Goal: Task Accomplishment & Management: Use online tool/utility

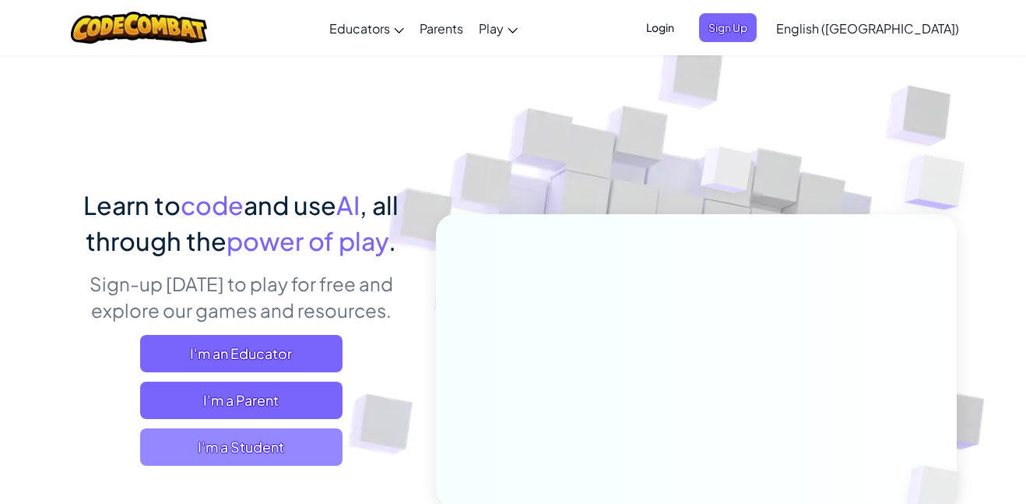
click at [237, 451] on span "I'm a Student" at bounding box center [241, 446] width 202 height 37
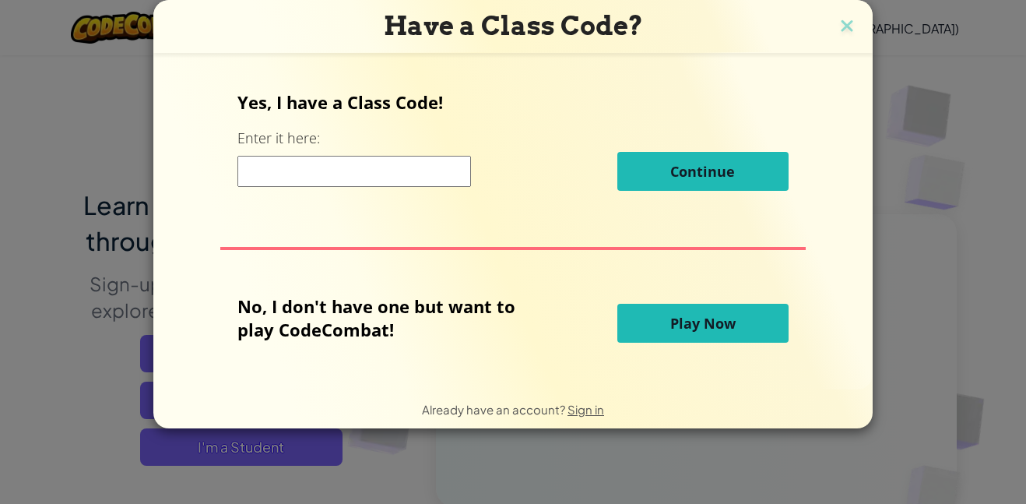
click at [708, 318] on span "Play Now" at bounding box center [702, 323] width 65 height 19
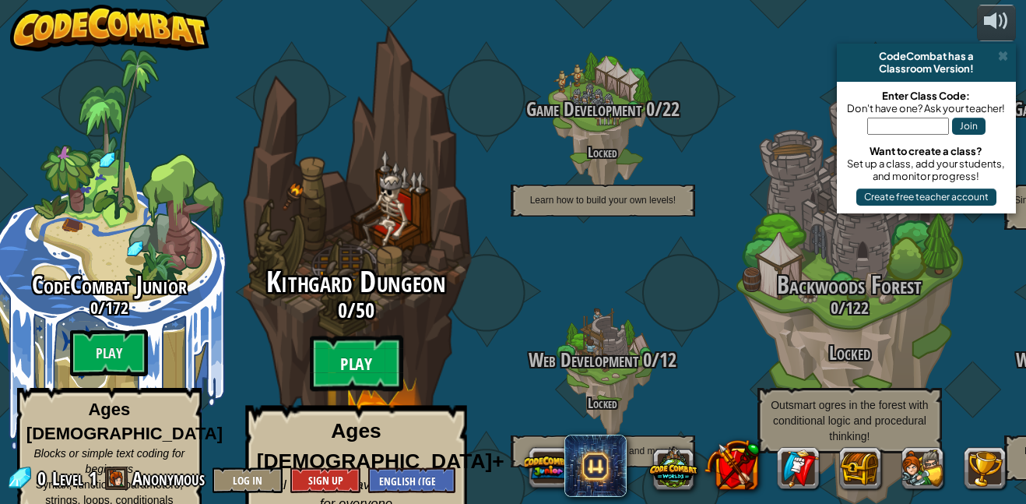
click at [369, 346] on btn "Play" at bounding box center [355, 363] width 93 height 56
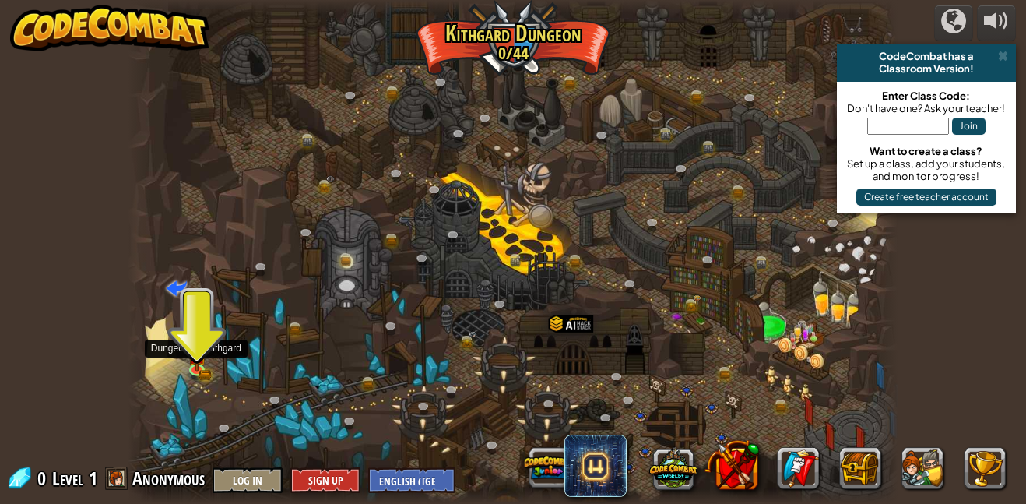
click at [186, 357] on div at bounding box center [513, 252] width 771 height 504
click at [199, 367] on img at bounding box center [197, 348] width 18 height 40
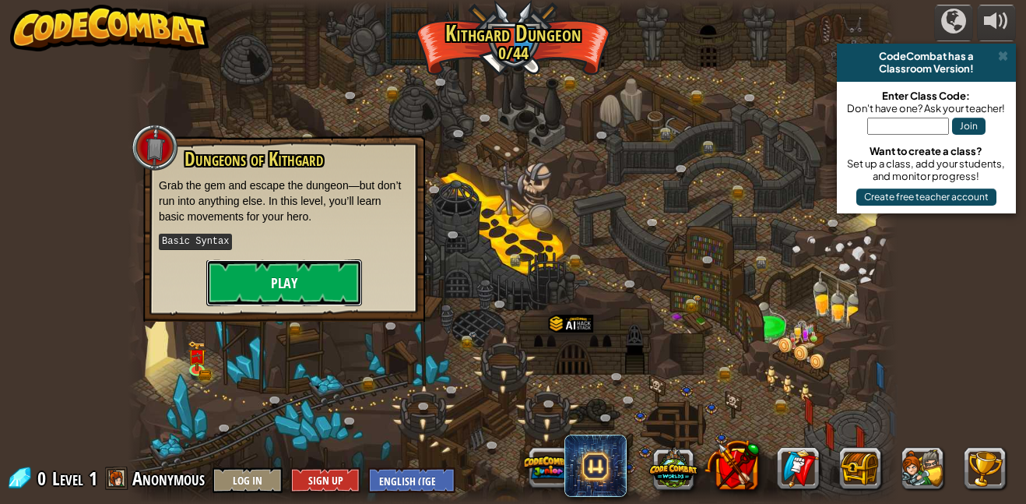
click at [262, 290] on button "Play" at bounding box center [284, 282] width 156 height 47
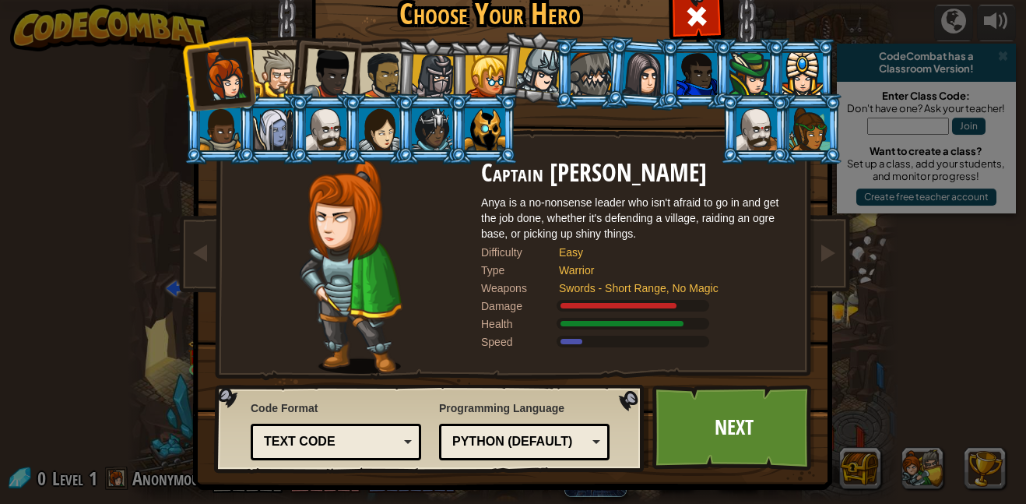
click at [274, 122] on div at bounding box center [273, 129] width 40 height 42
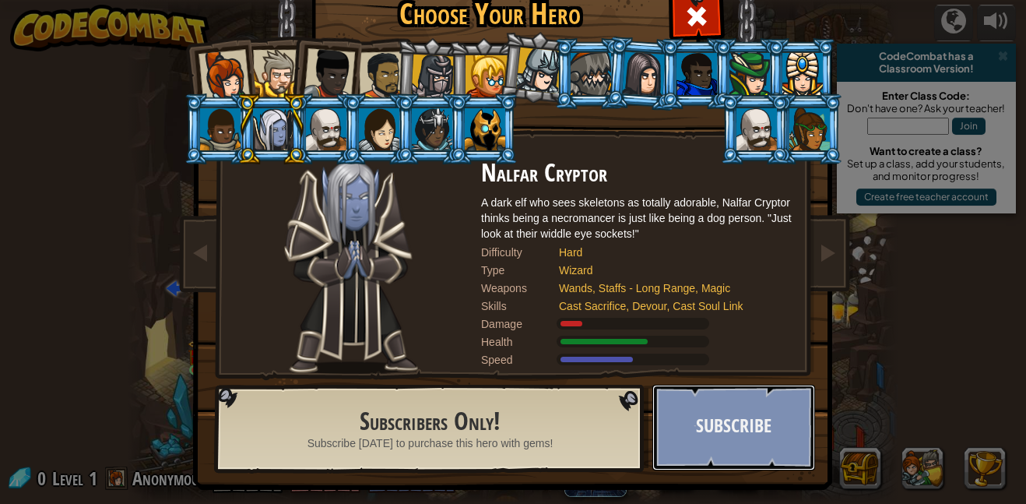
click at [686, 423] on button "Subscribe" at bounding box center [733, 428] width 163 height 86
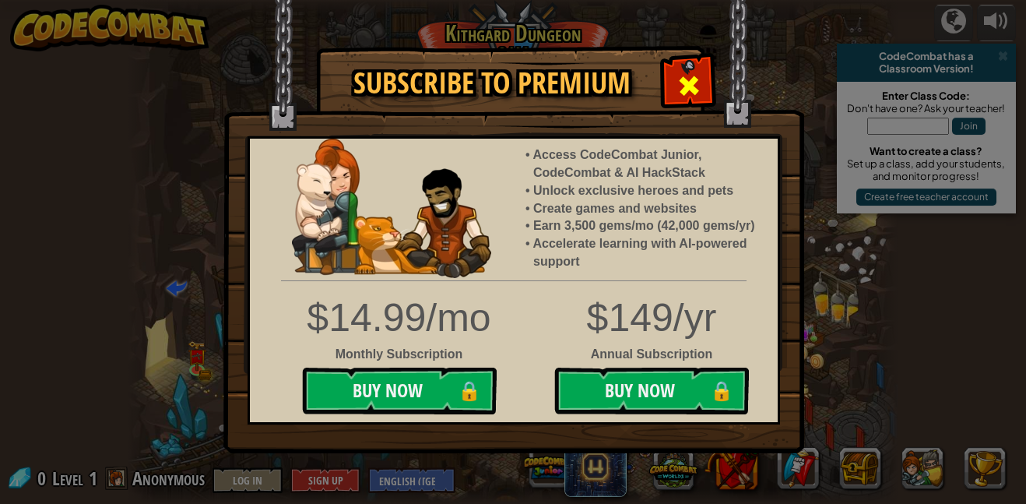
click at [675, 71] on div at bounding box center [688, 83] width 49 height 49
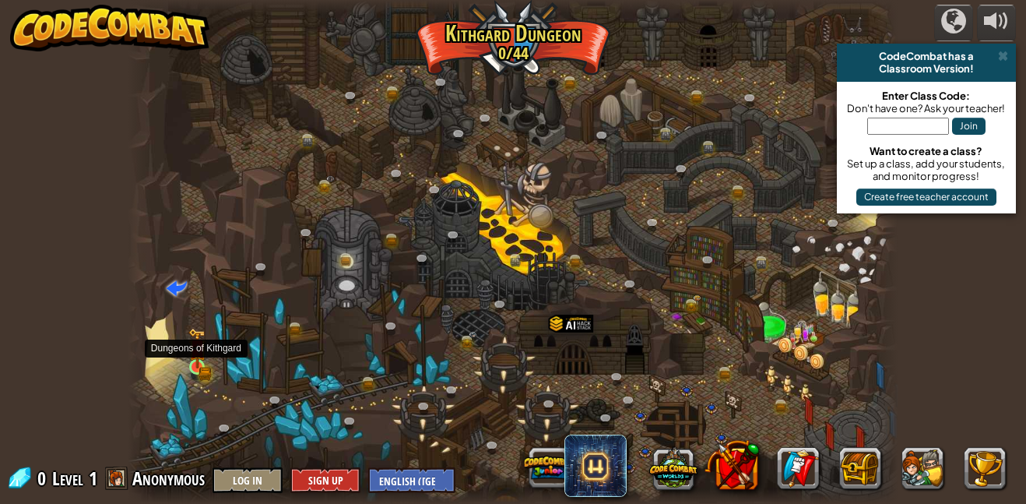
click at [195, 364] on img at bounding box center [197, 348] width 18 height 40
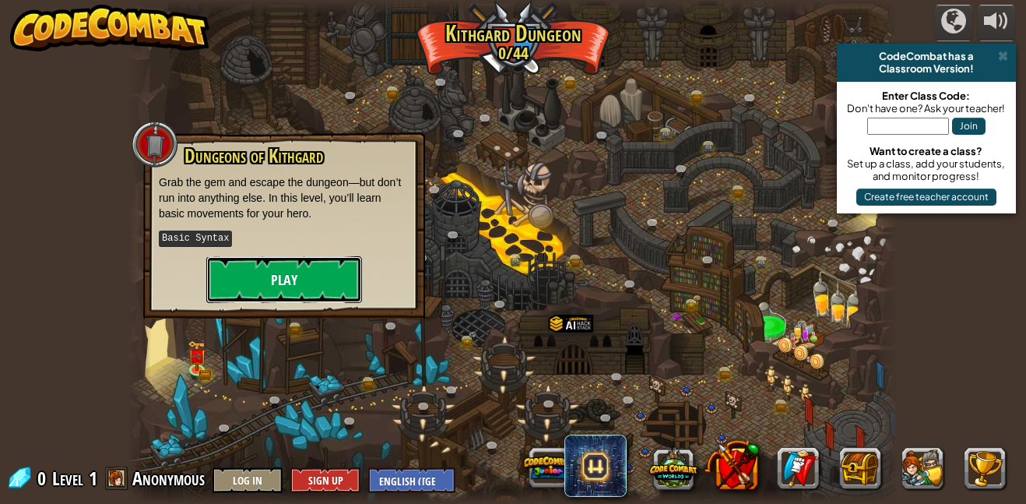
click at [258, 290] on button "Play" at bounding box center [284, 279] width 156 height 47
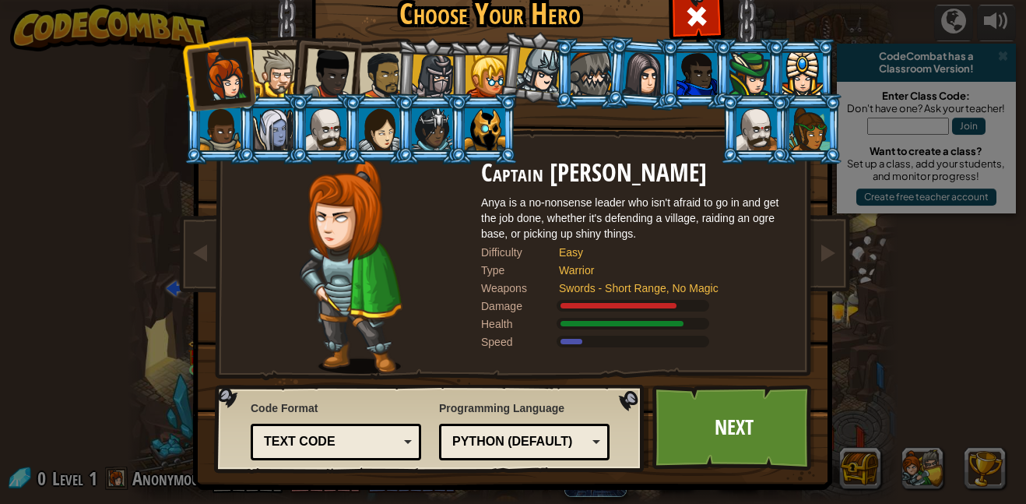
click at [813, 58] on div at bounding box center [802, 74] width 40 height 42
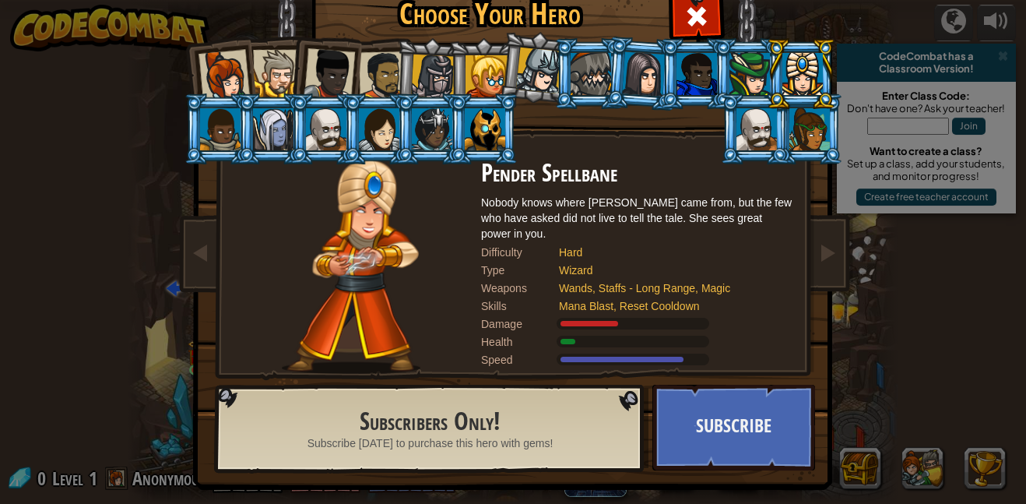
click at [258, 70] on div at bounding box center [276, 73] width 47 height 47
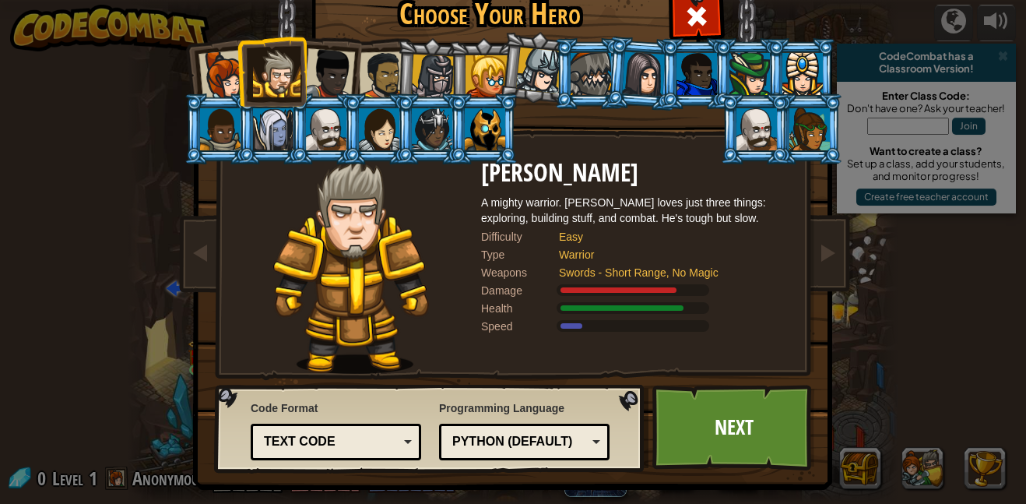
click at [317, 86] on div at bounding box center [329, 73] width 51 height 51
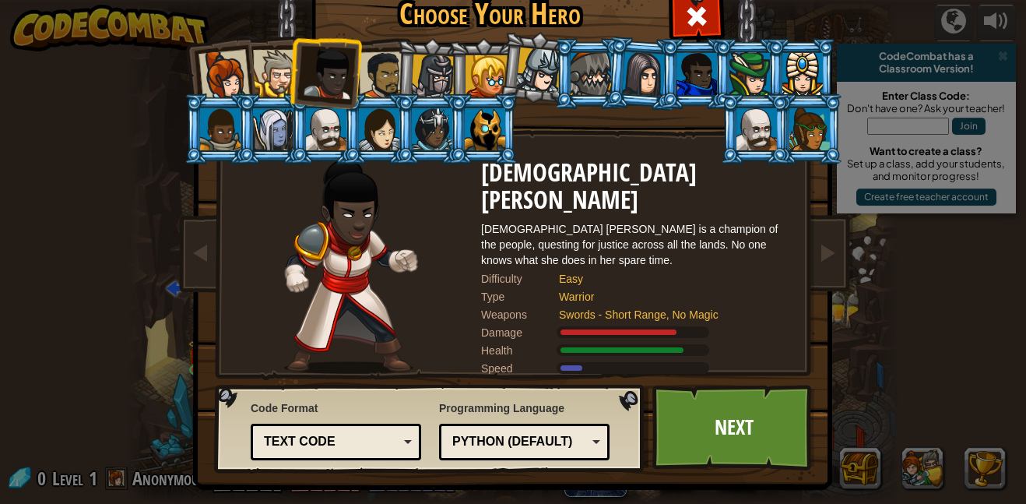
click at [374, 86] on div at bounding box center [383, 75] width 48 height 48
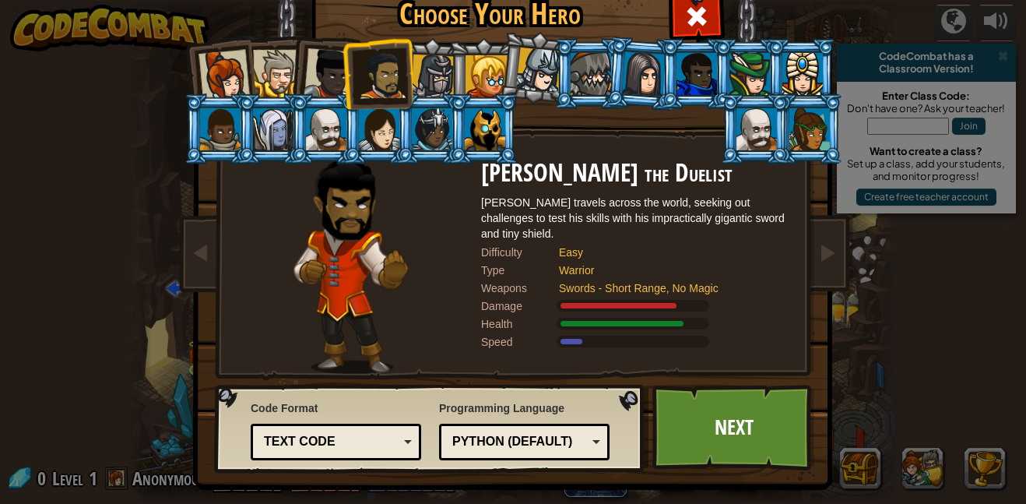
click at [428, 84] on div at bounding box center [433, 76] width 44 height 44
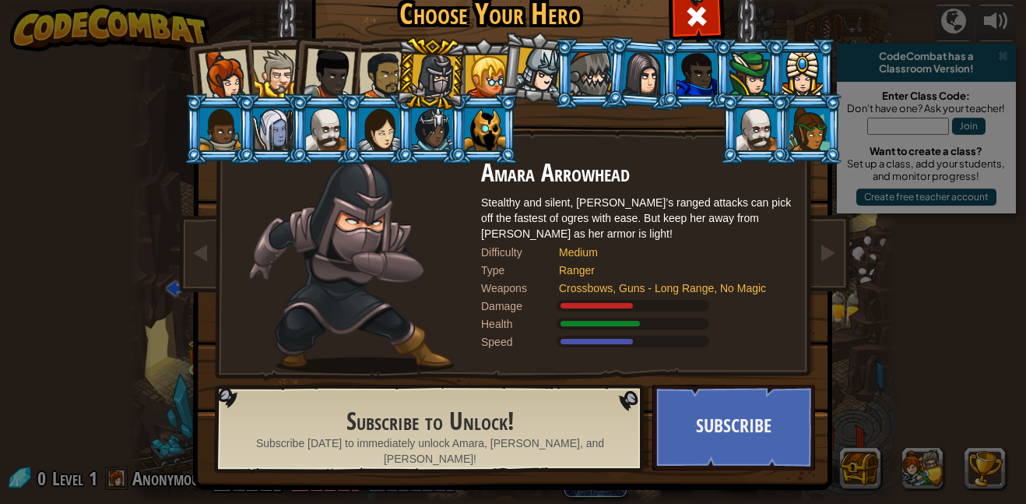
click at [377, 67] on div at bounding box center [383, 75] width 48 height 48
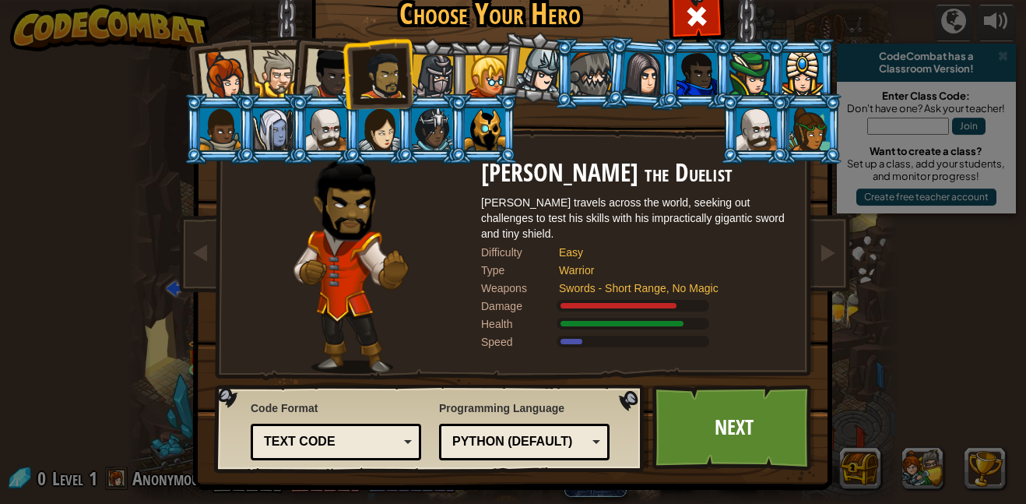
click at [489, 76] on div at bounding box center [486, 76] width 42 height 42
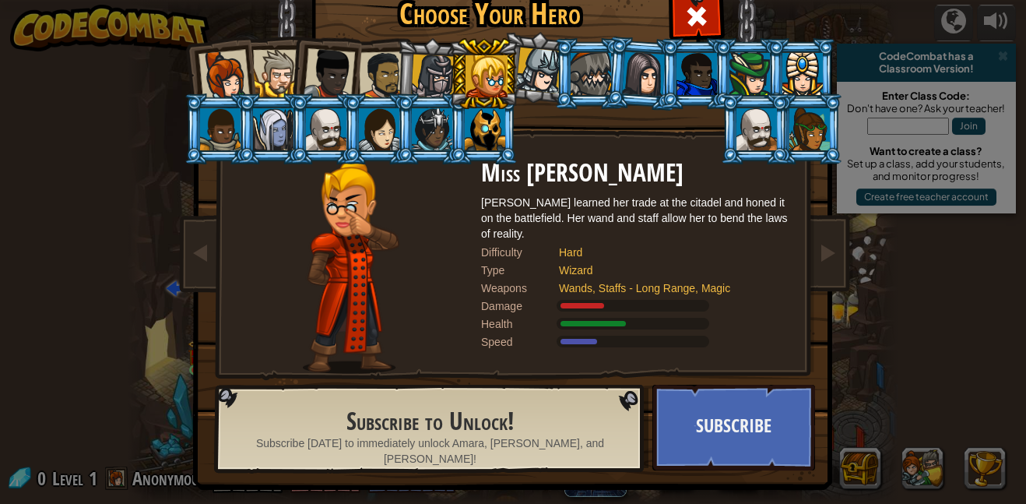
click at [428, 58] on div at bounding box center [433, 76] width 44 height 44
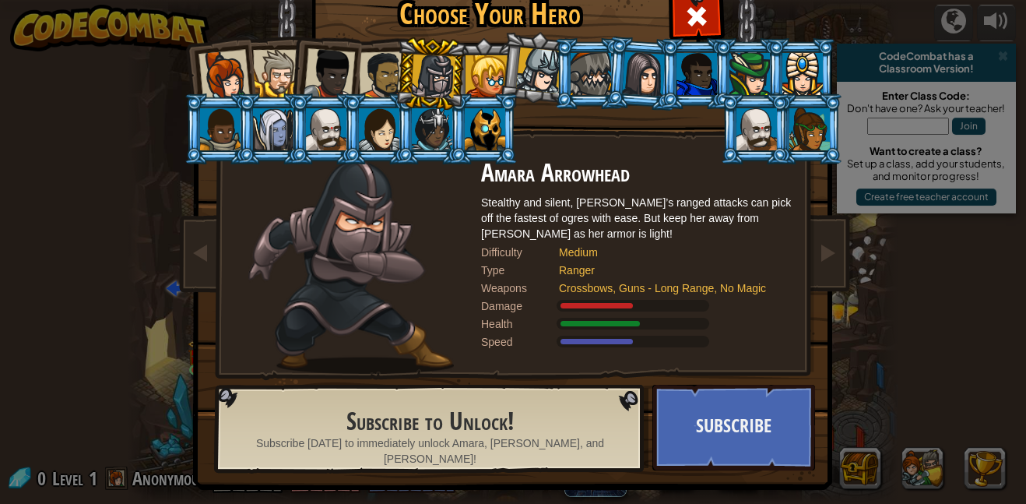
click at [319, 45] on li at bounding box center [324, 71] width 76 height 76
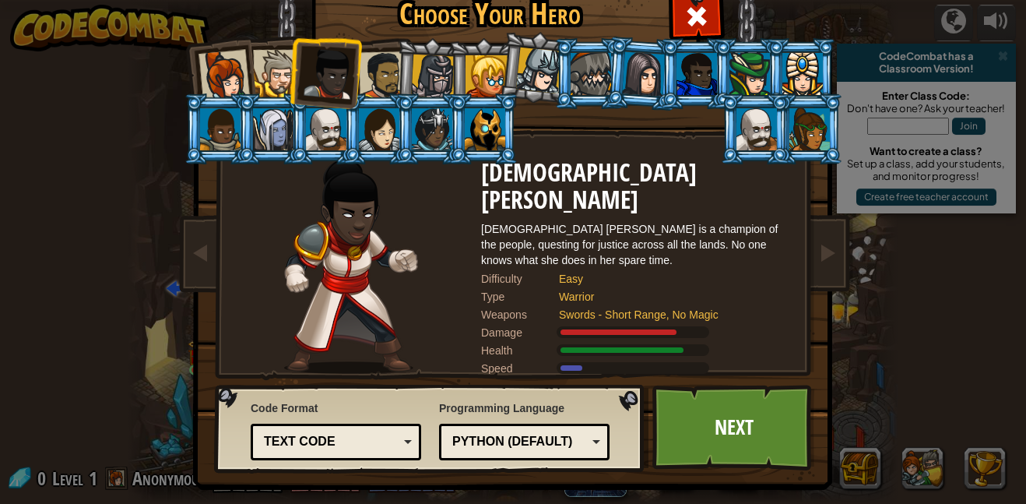
click at [222, 53] on div at bounding box center [223, 75] width 51 height 51
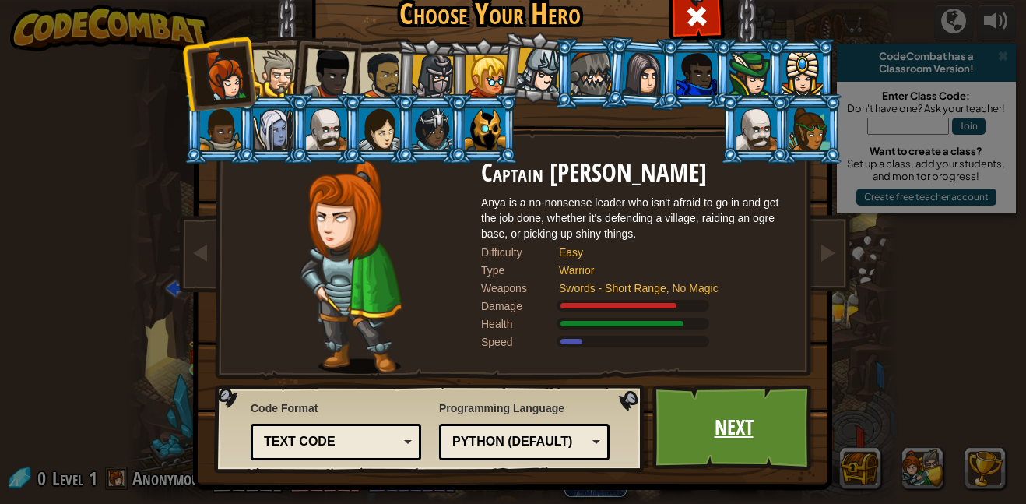
click at [742, 407] on link "Next" at bounding box center [733, 428] width 163 height 86
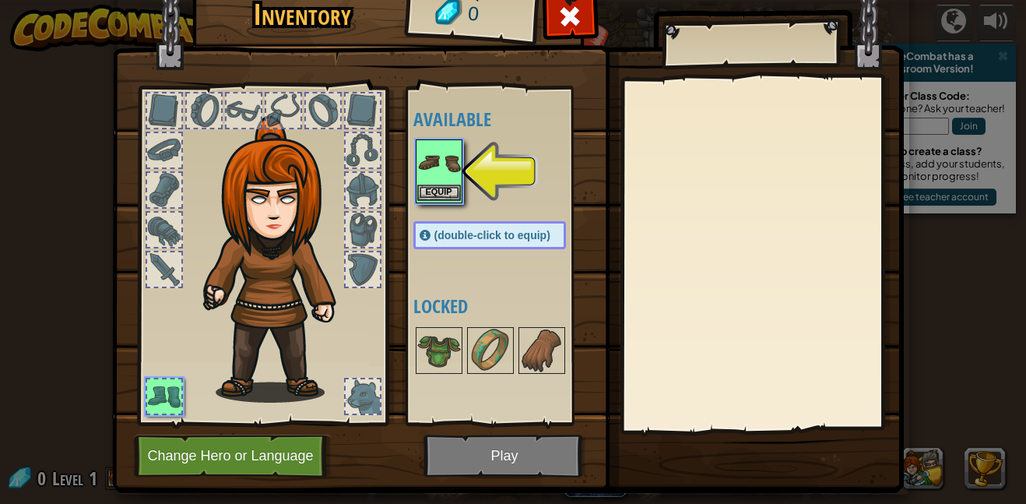
click at [438, 170] on img at bounding box center [439, 163] width 44 height 44
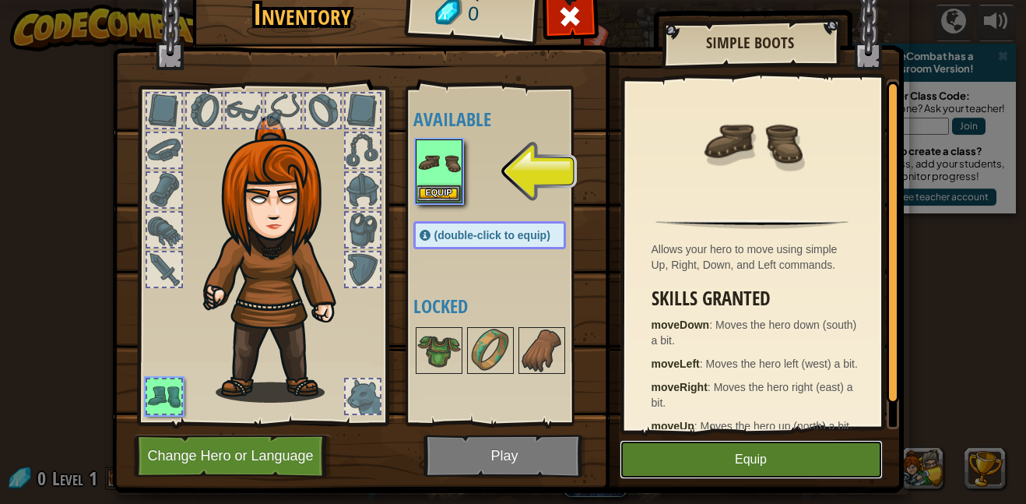
click at [705, 462] on button "Equip" at bounding box center [751, 459] width 263 height 39
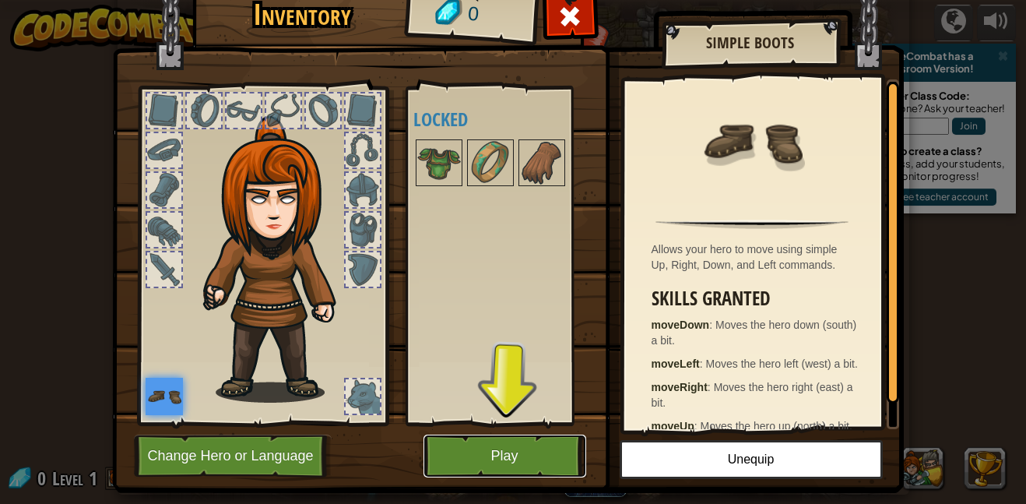
click at [547, 452] on button "Play" at bounding box center [504, 455] width 163 height 43
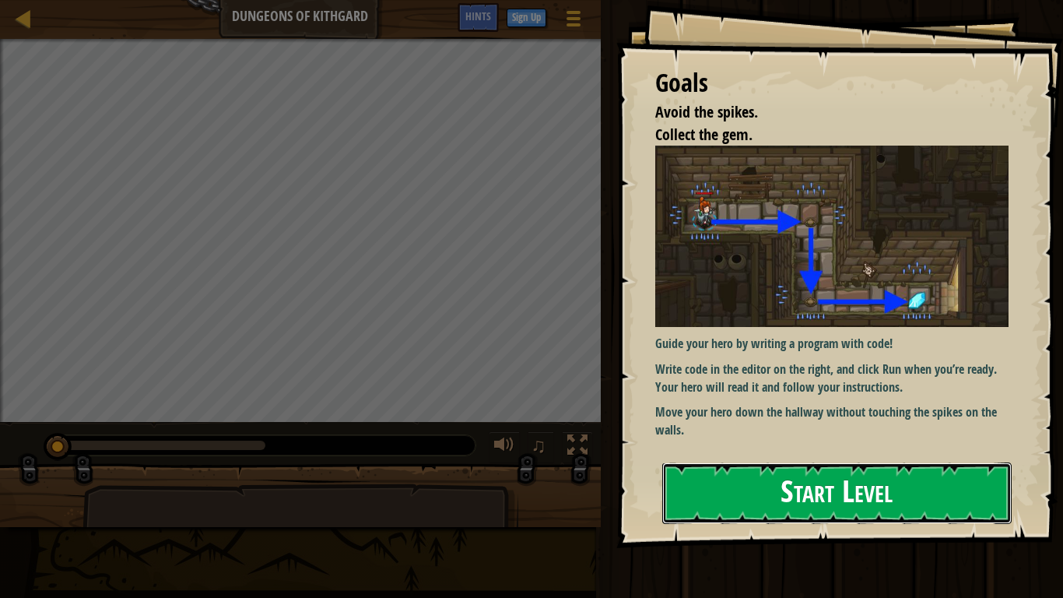
click at [801, 474] on button "Start Level" at bounding box center [837, 492] width 350 height 61
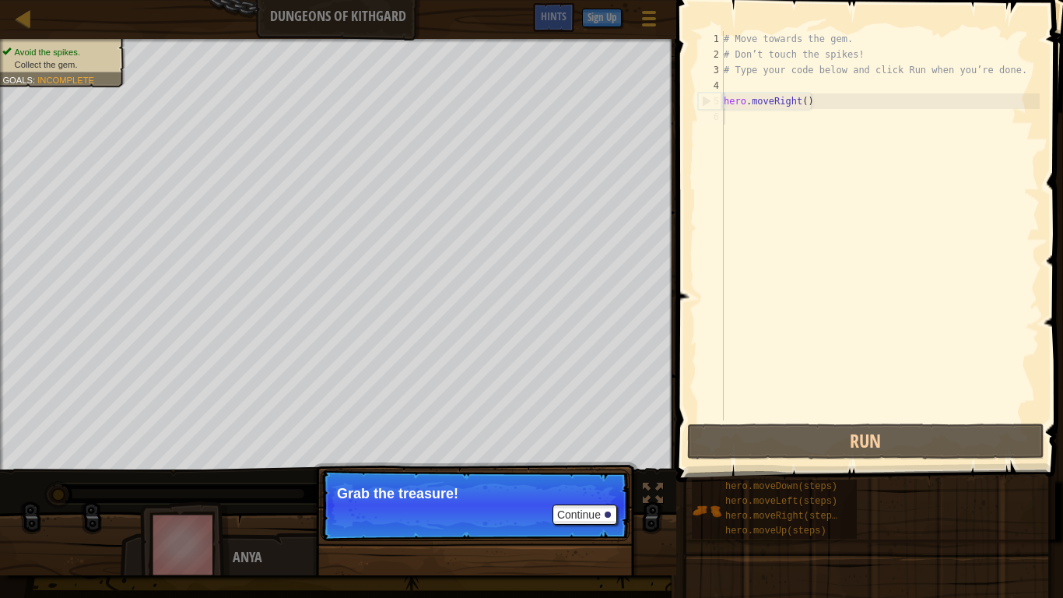
click at [588, 501] on p "Continue Grab the treasure!" at bounding box center [475, 505] width 309 height 72
click at [589, 503] on button "Continue" at bounding box center [585, 514] width 65 height 20
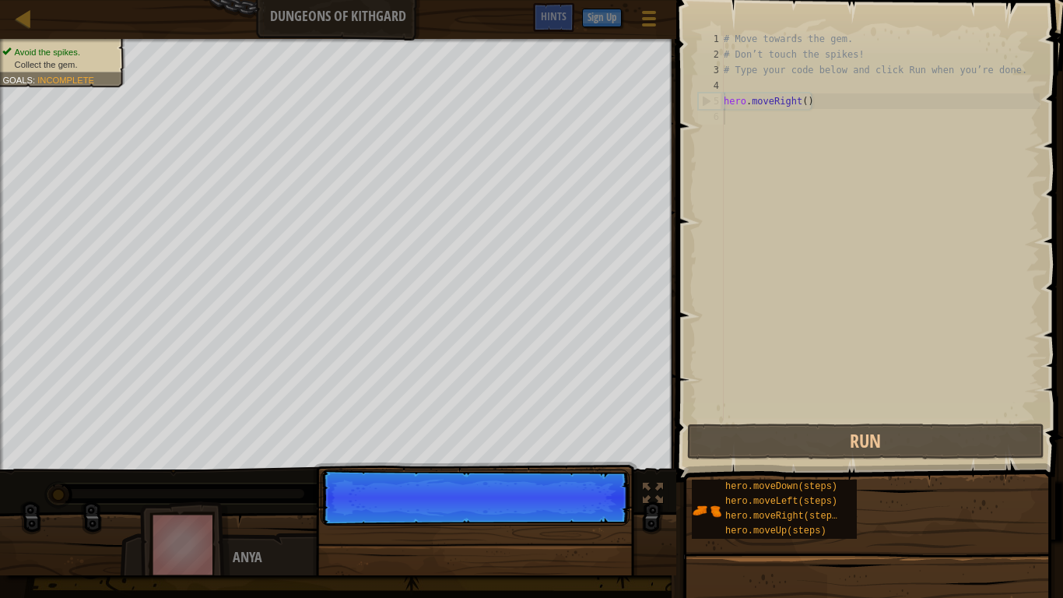
scroll to position [7, 0]
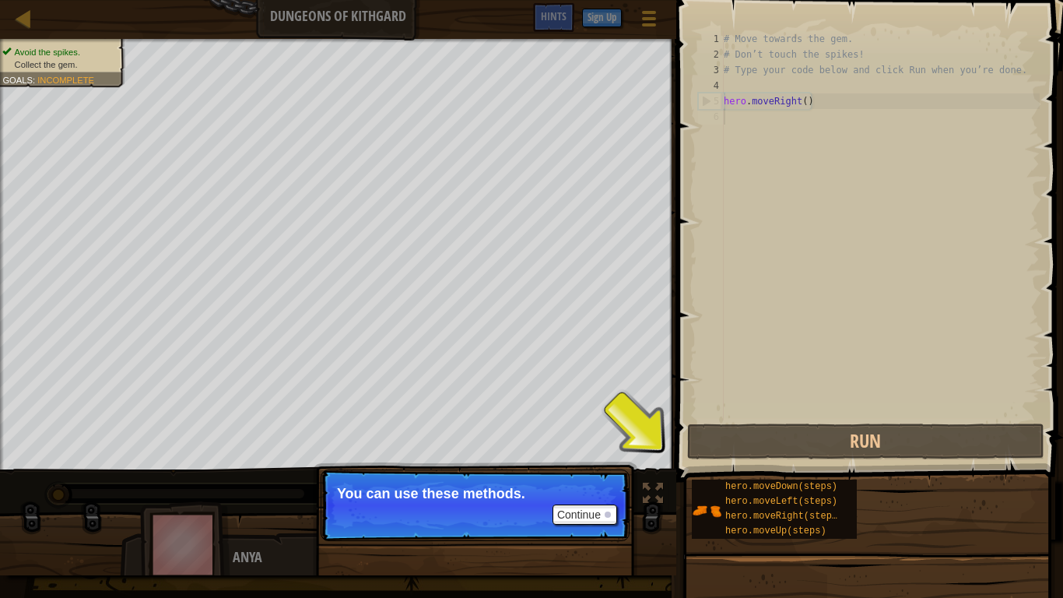
click at [969, 503] on div "hero.moveDown(steps) hero.moveLeft(steps) hero.moveRight(steps) hero.moveUp(ste…" at bounding box center [871, 509] width 361 height 61
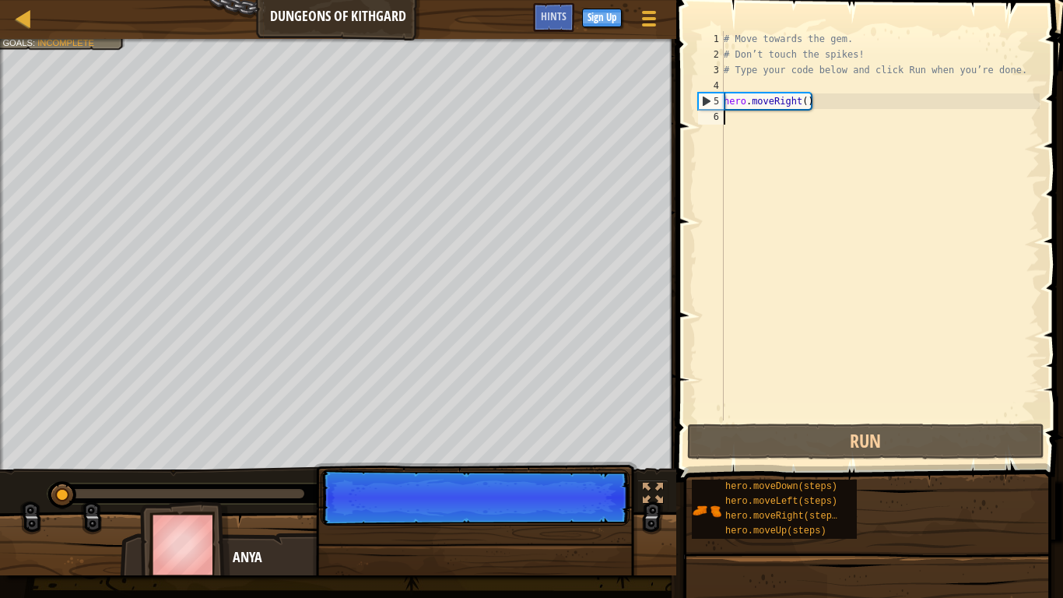
click at [753, 132] on div "# Move towards the gem. # Don’t touch the spikes! # Type your code below and cl…" at bounding box center [880, 241] width 319 height 420
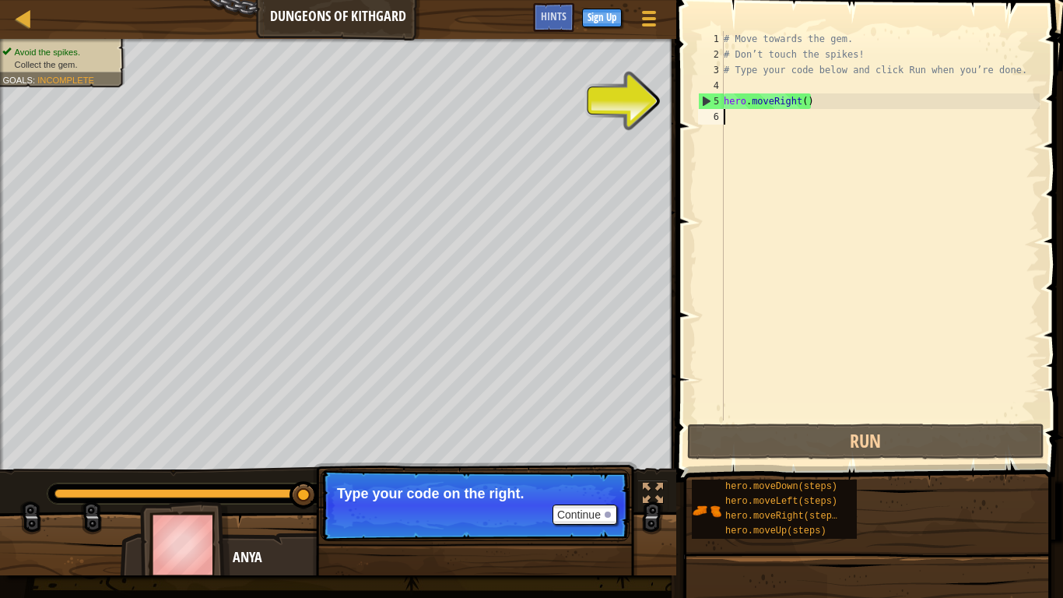
click at [751, 146] on div "# Move towards the gem. # Don’t touch the spikes! # Type your code below and cl…" at bounding box center [880, 241] width 319 height 420
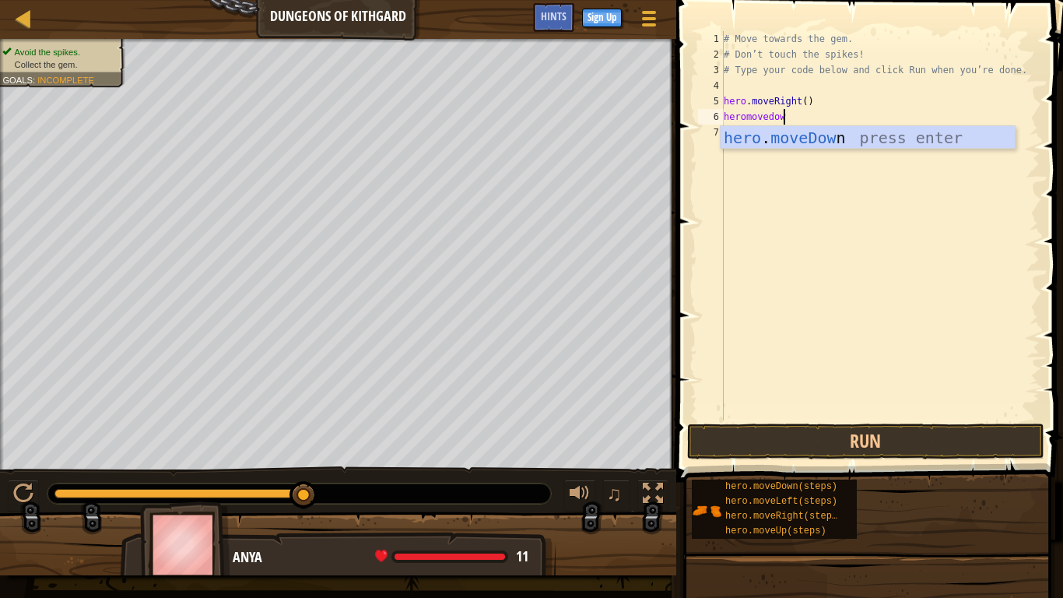
type textarea "heromovedown"
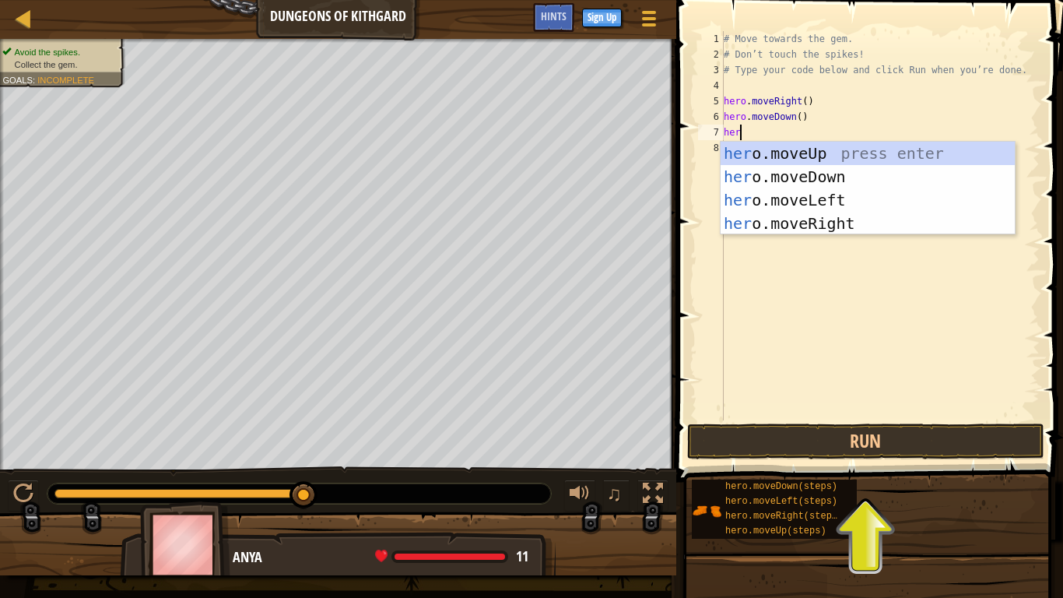
scroll to position [7, 2]
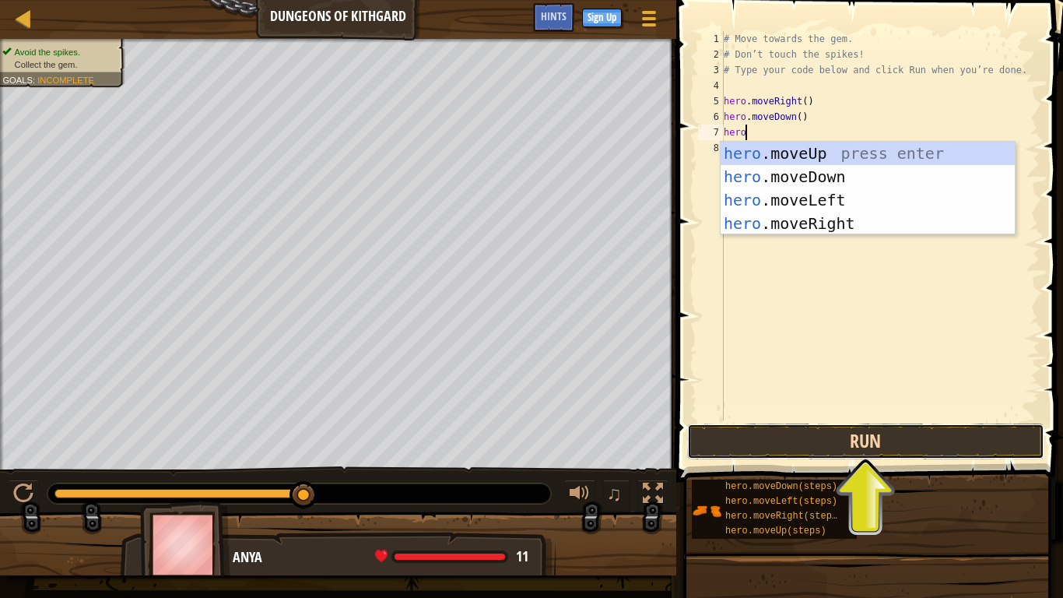
click at [926, 434] on button "Run" at bounding box center [865, 441] width 357 height 36
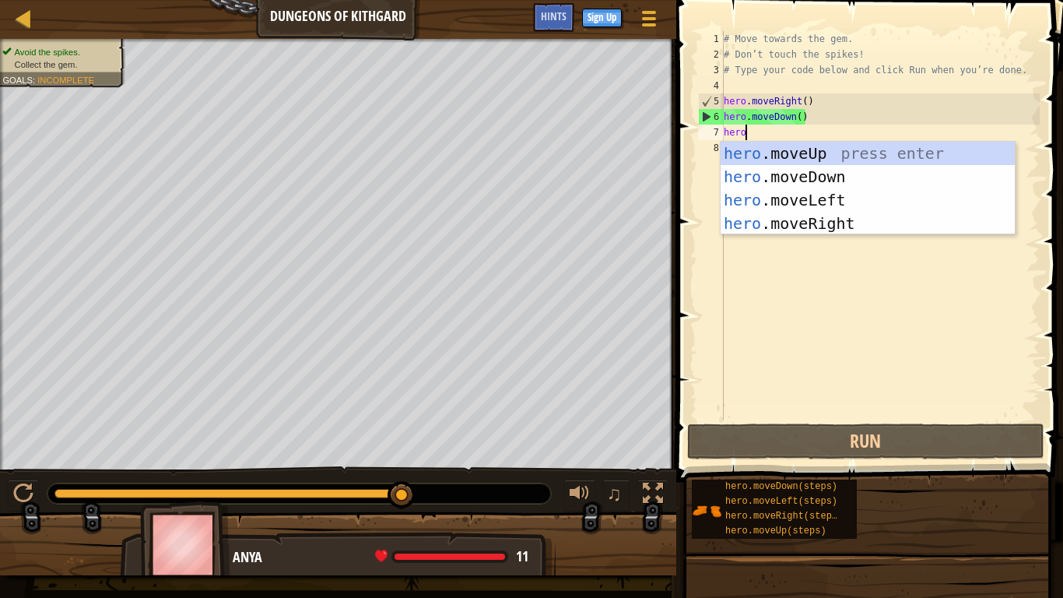
click at [753, 130] on div "# Move towards the gem. # Don’t touch the spikes! # Type your code below and cl…" at bounding box center [880, 241] width 319 height 420
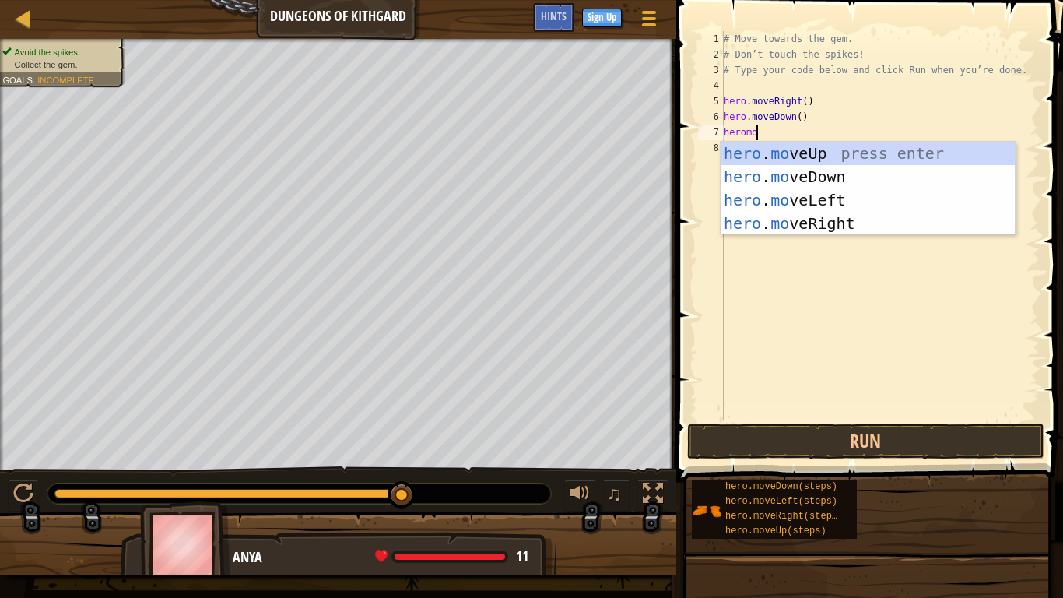
type textarea "heromove"
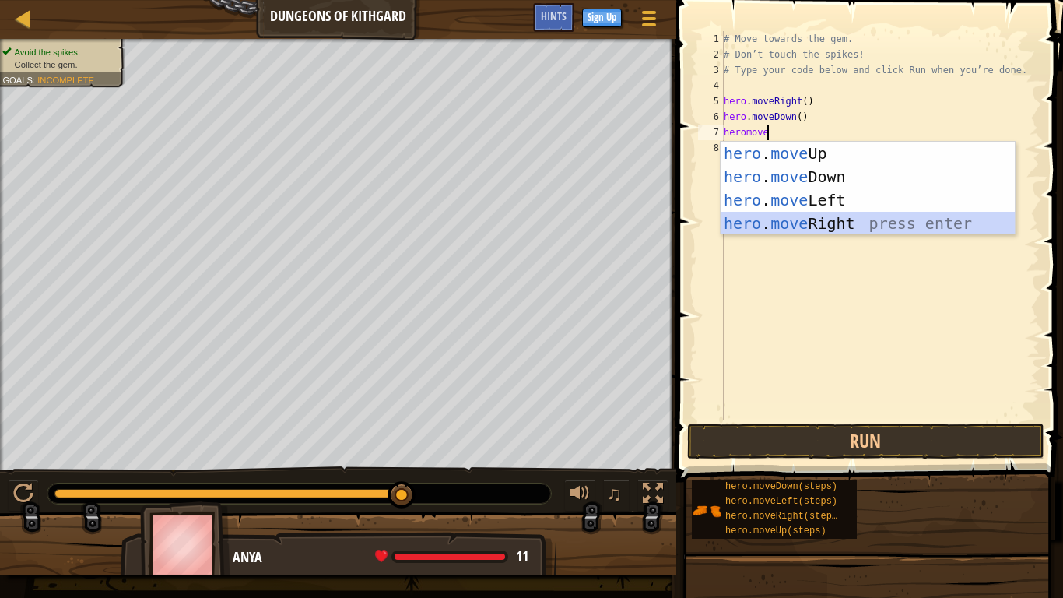
click at [848, 227] on div "hero . move Up press enter hero . move Down press enter hero . move Left press …" at bounding box center [868, 212] width 294 height 140
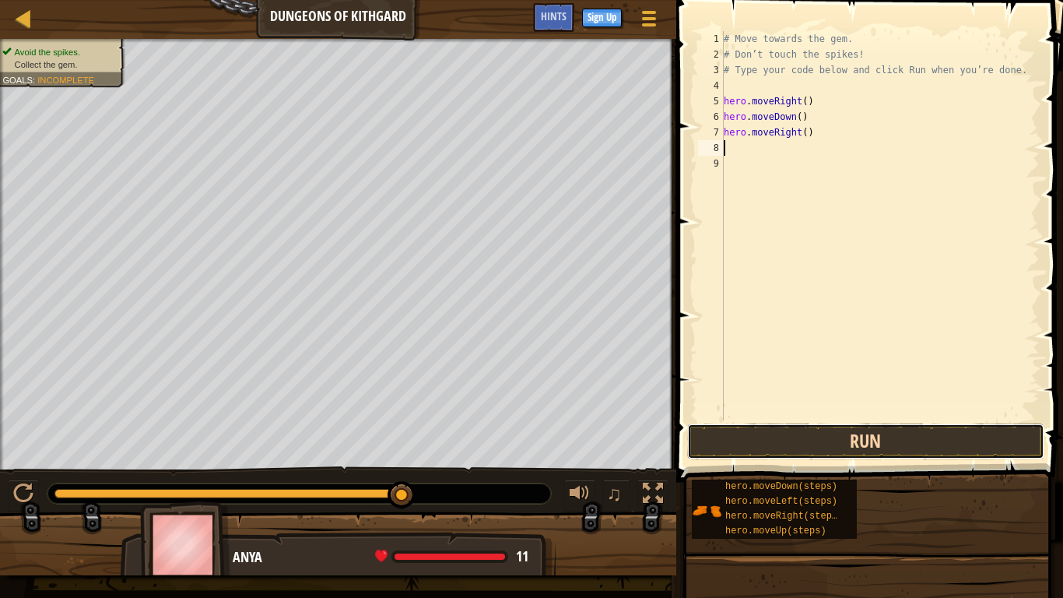
click at [784, 455] on button "Run" at bounding box center [865, 441] width 357 height 36
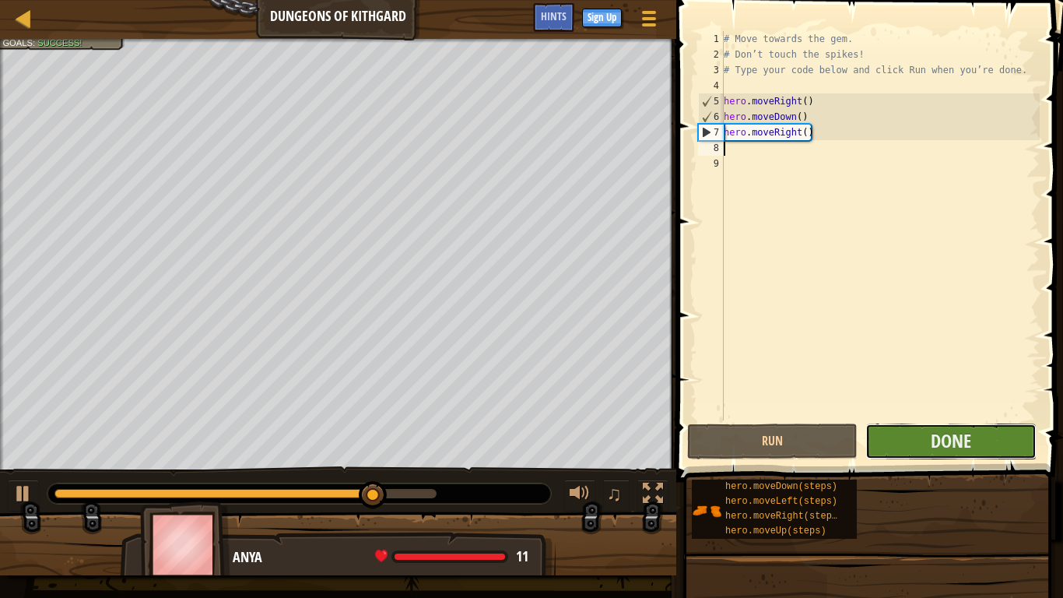
click at [889, 433] on button "Done" at bounding box center [951, 441] width 170 height 36
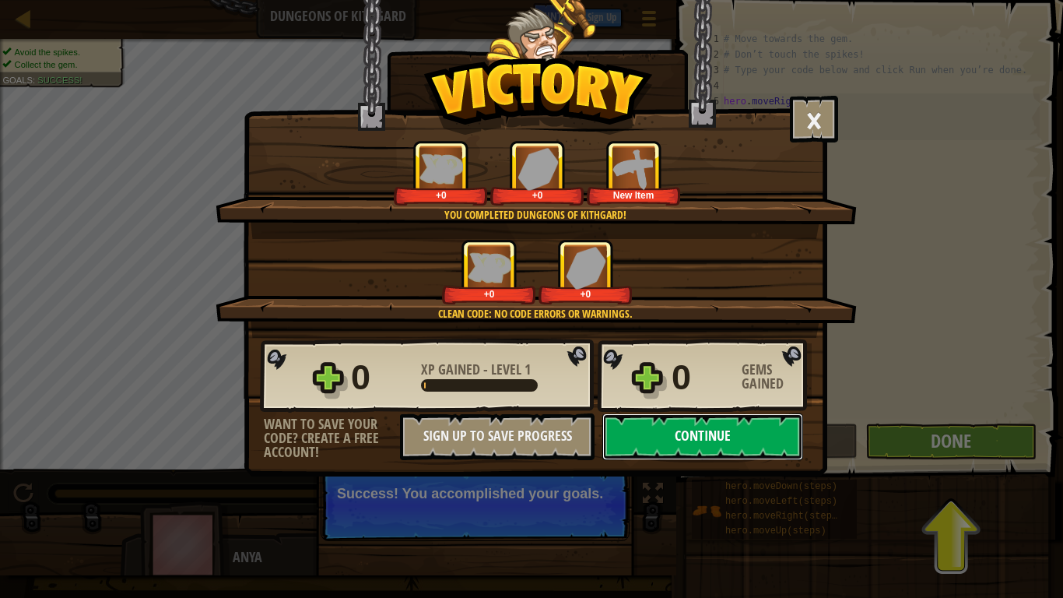
click at [775, 444] on button "Continue" at bounding box center [702, 436] width 201 height 47
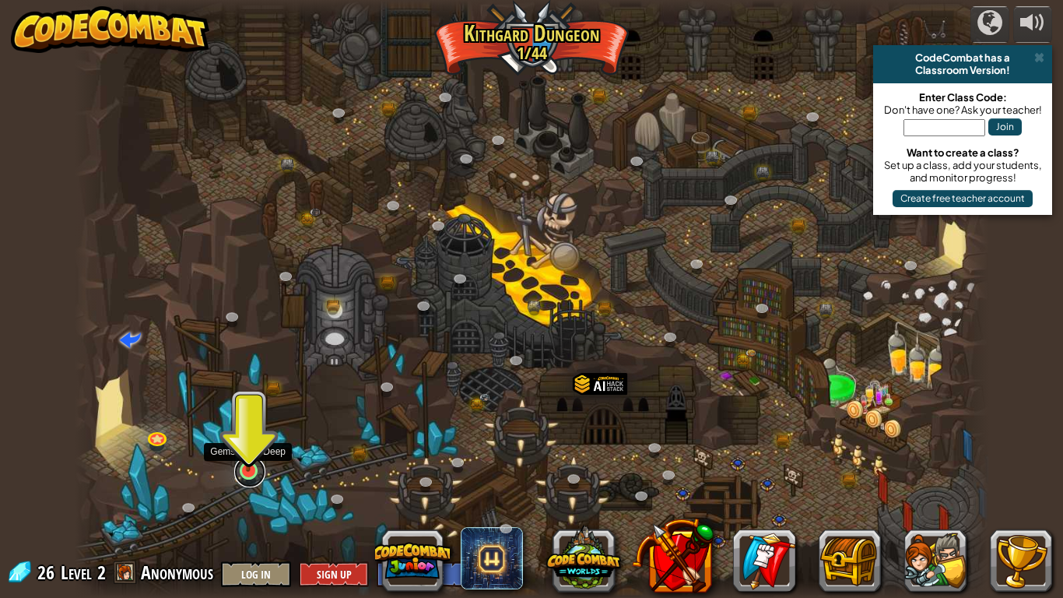
click at [248, 479] on link at bounding box center [249, 471] width 31 height 31
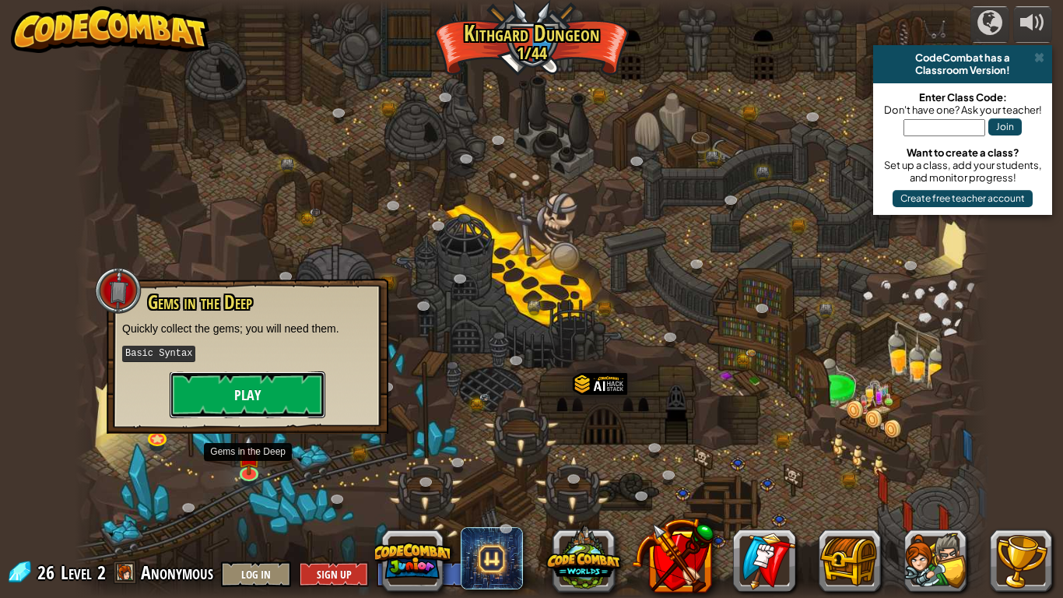
click at [234, 401] on button "Play" at bounding box center [248, 394] width 156 height 47
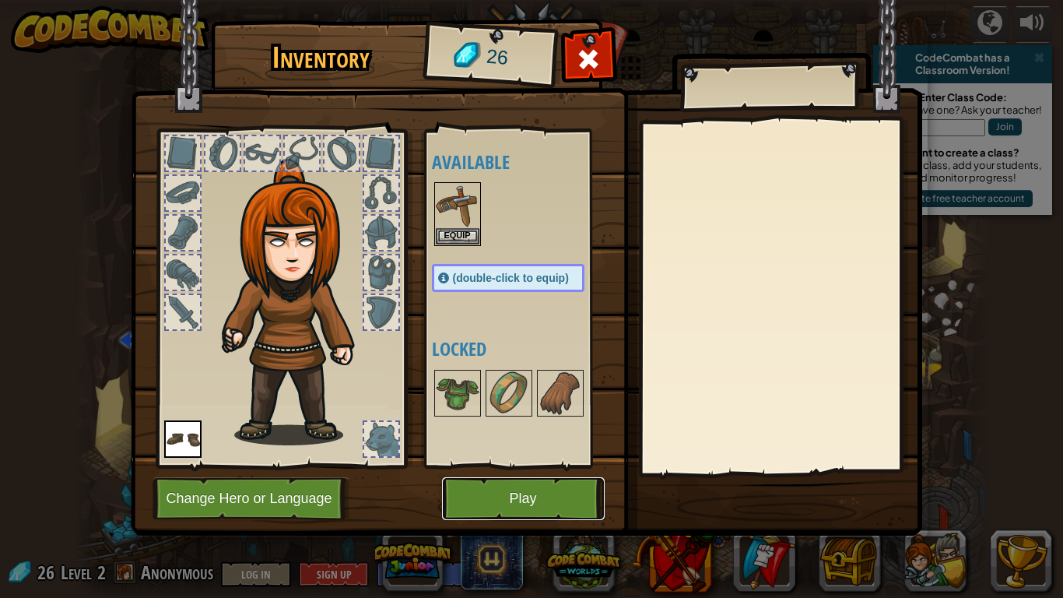
click at [494, 481] on button "Play" at bounding box center [523, 498] width 163 height 43
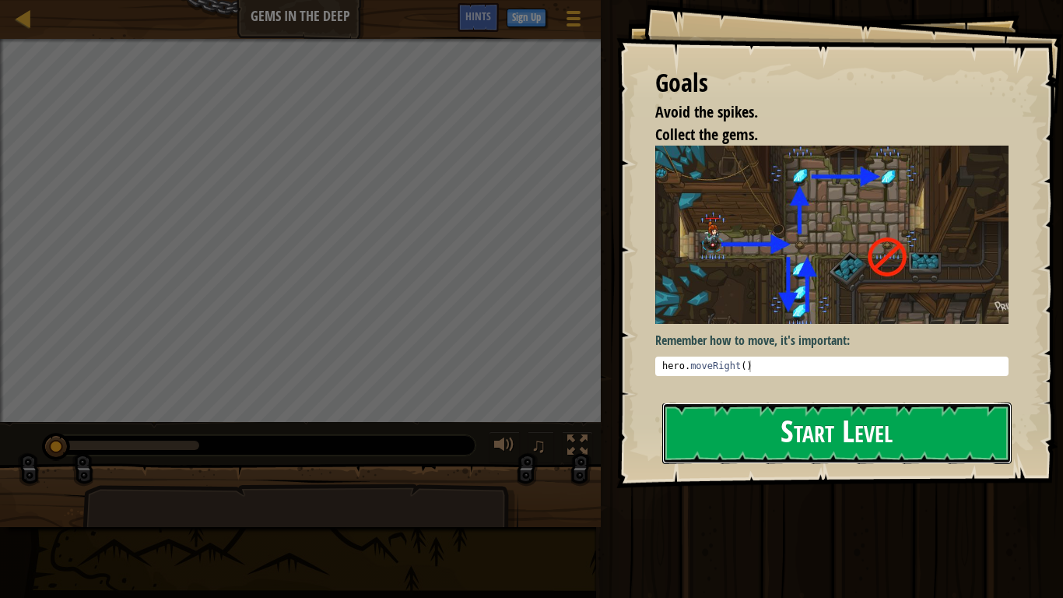
click at [768, 413] on button "Start Level" at bounding box center [837, 432] width 350 height 61
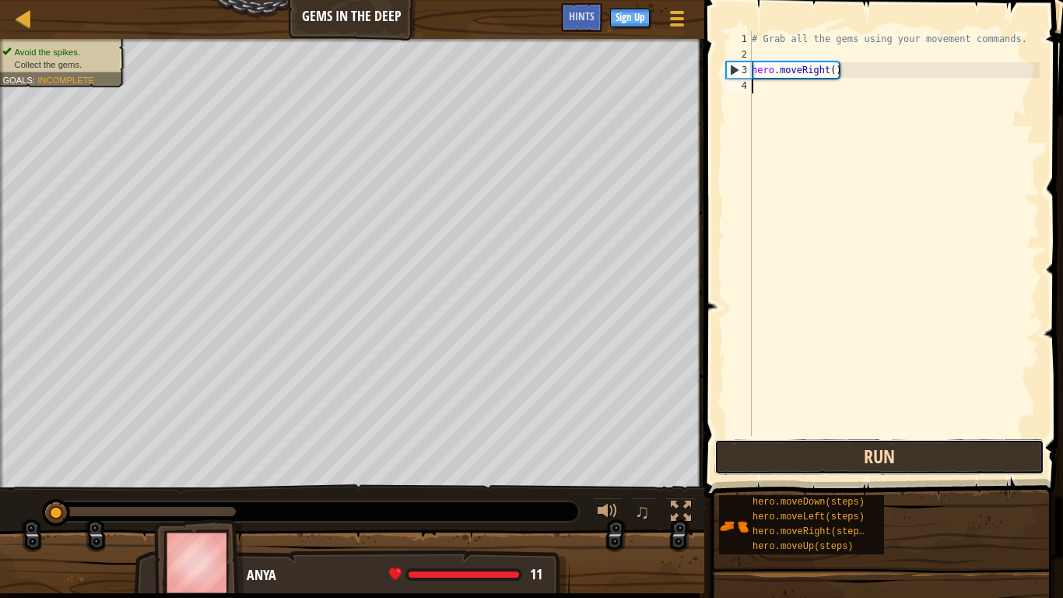
click at [799, 457] on button "Run" at bounding box center [880, 457] width 330 height 36
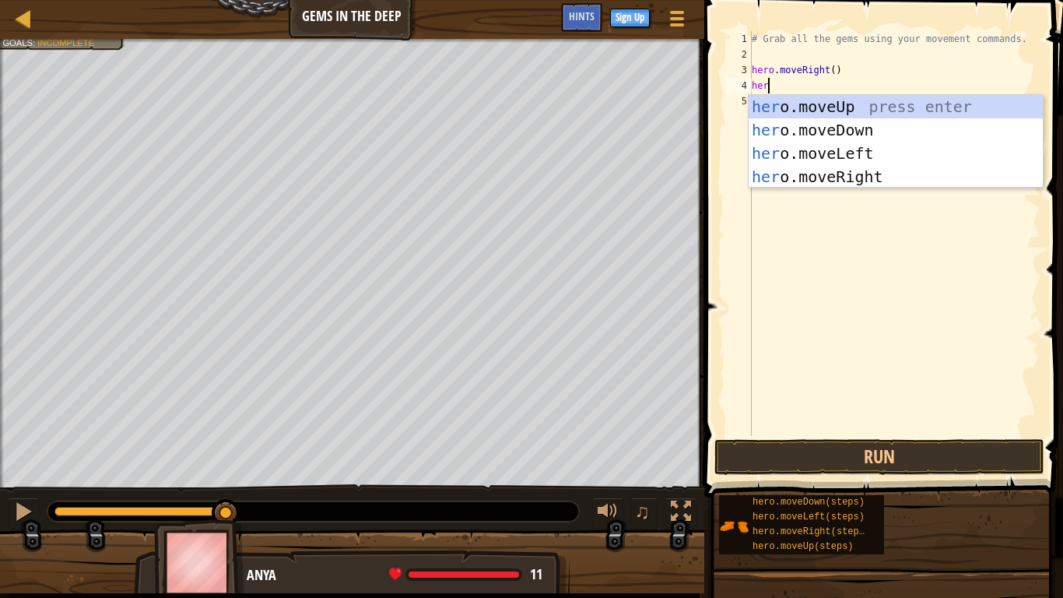
scroll to position [7, 2]
type textarea "heromo"
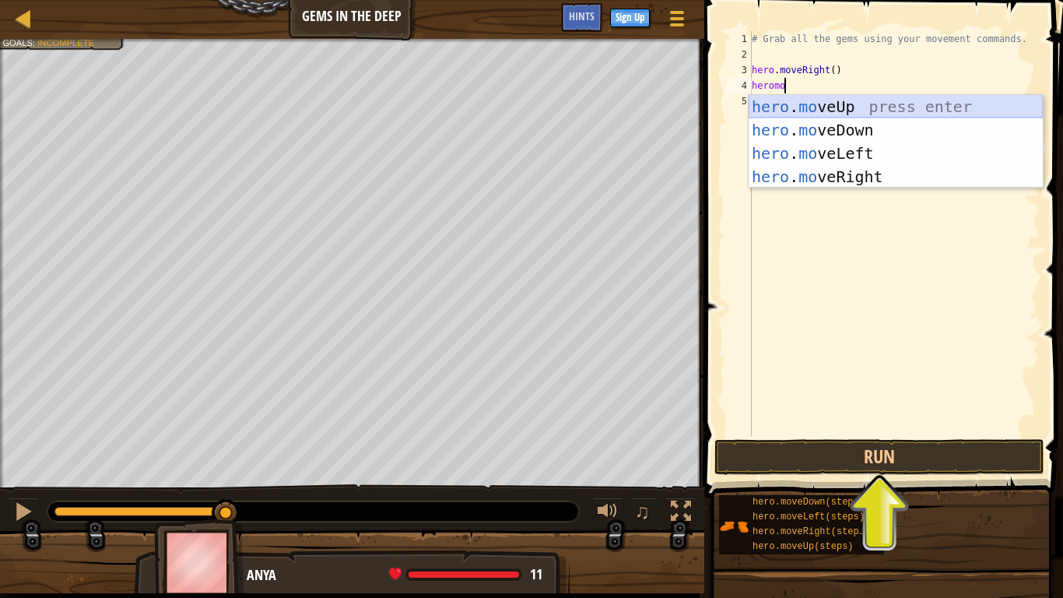
click at [859, 111] on div "hero . mo veUp press enter hero . mo veDown press enter hero . mo veLeft press …" at bounding box center [896, 165] width 294 height 140
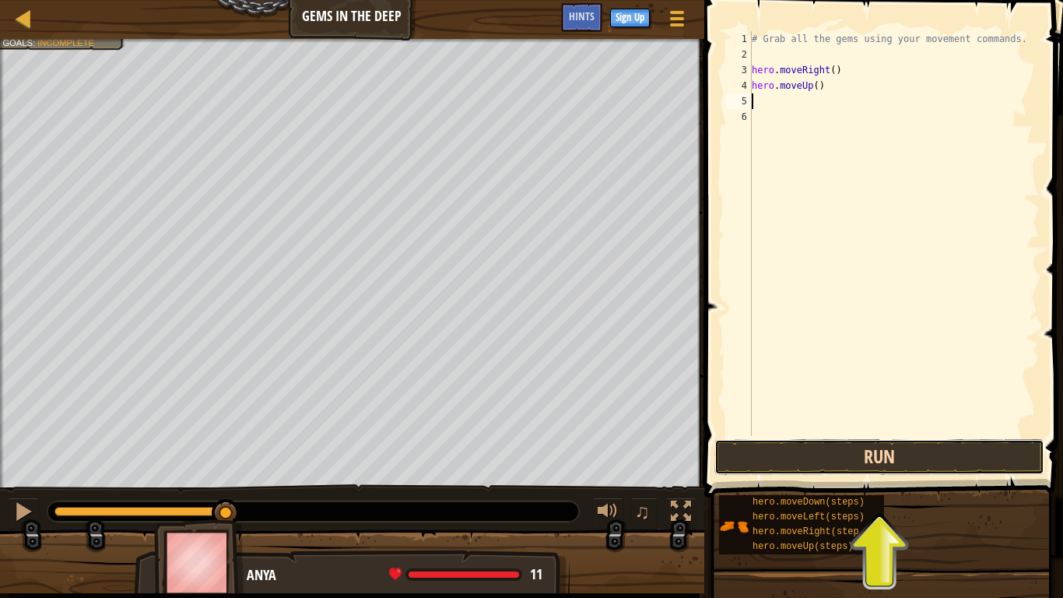
click at [869, 456] on button "Run" at bounding box center [880, 457] width 330 height 36
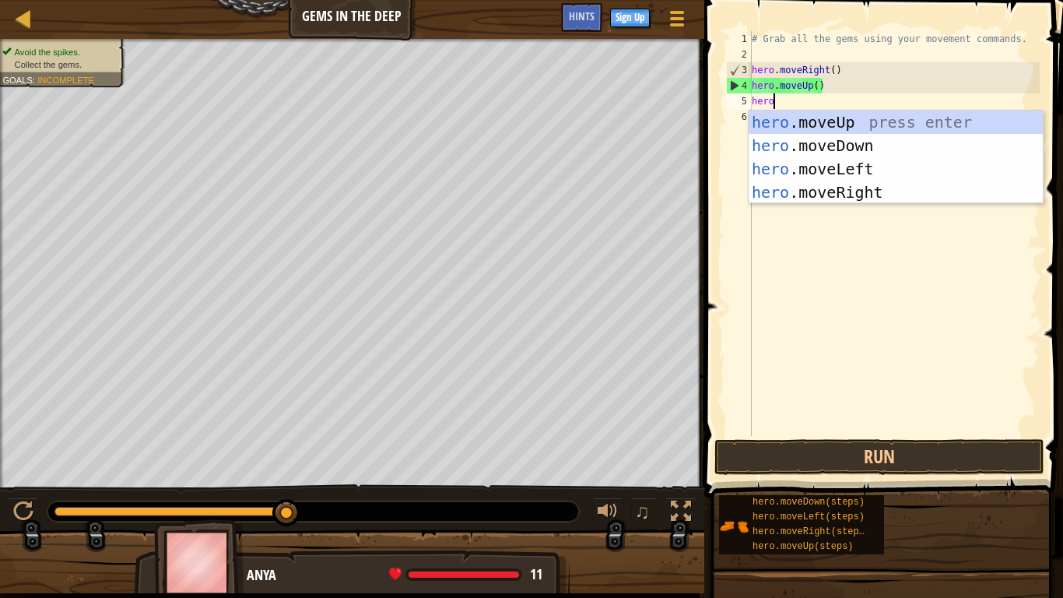
scroll to position [7, 2]
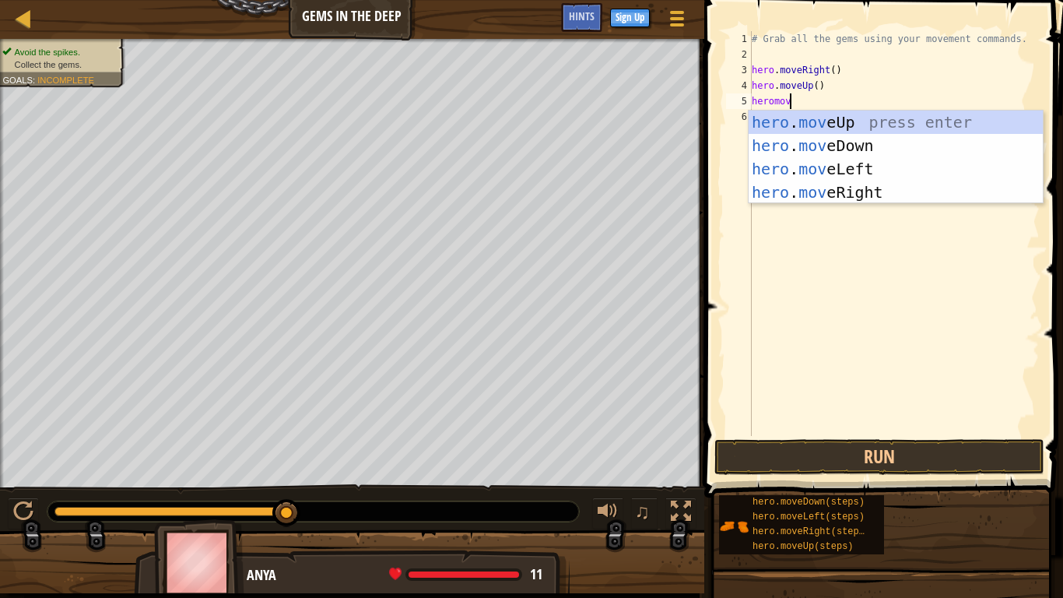
type textarea "heromove"
click at [862, 194] on div "hero . move Up press enter hero . move Down press enter hero . move Left press …" at bounding box center [896, 181] width 294 height 140
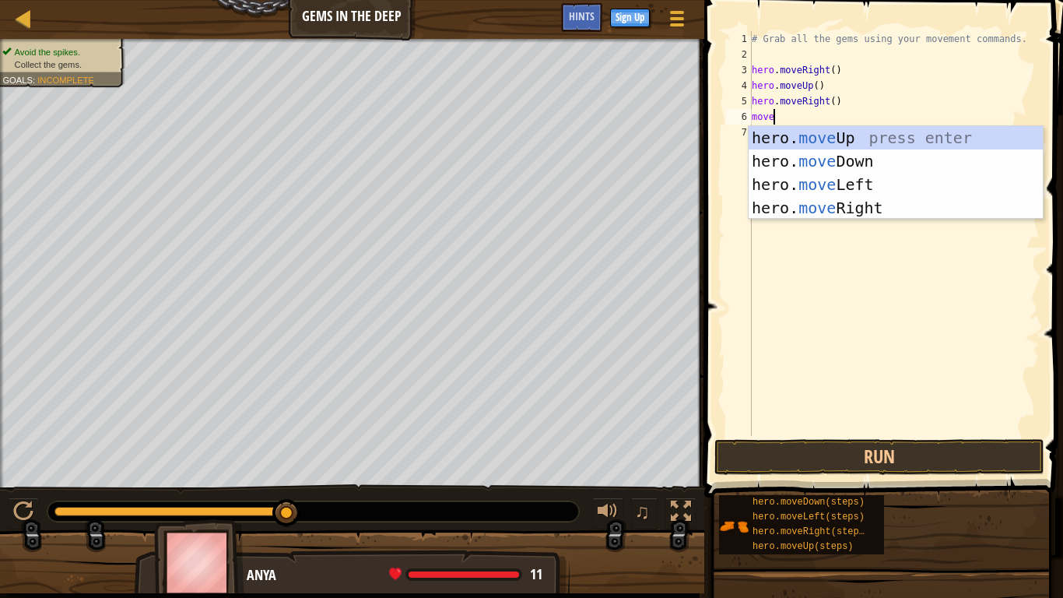
scroll to position [7, 3]
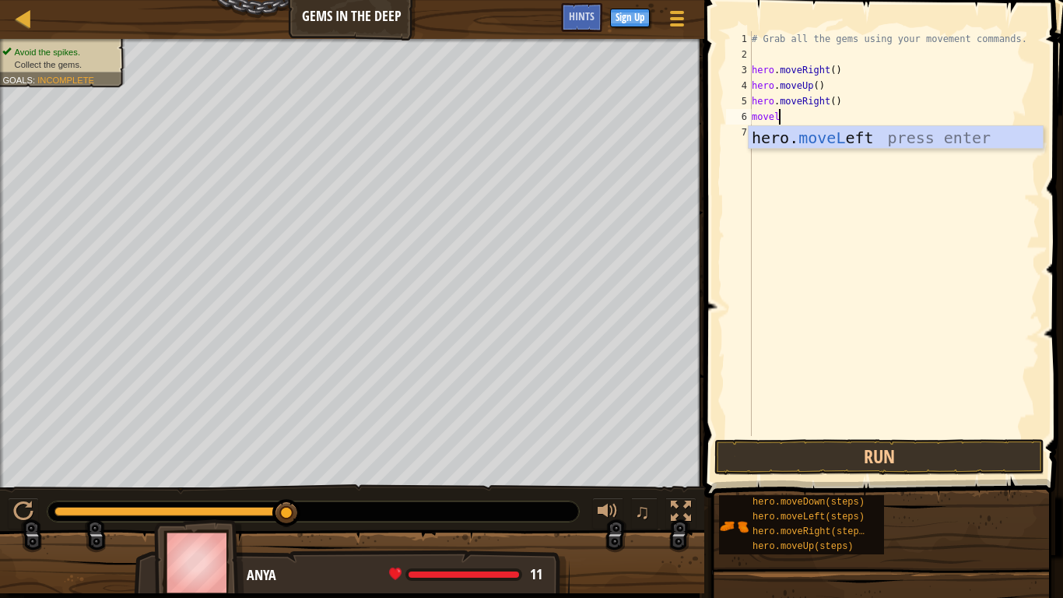
type textarea "movel"
click at [835, 0] on body "Map Gems in the Deep Game Menu Done Sign Up Hints 1 ההההההההההההההההההההההההההה…" at bounding box center [531, 0] width 1063 height 0
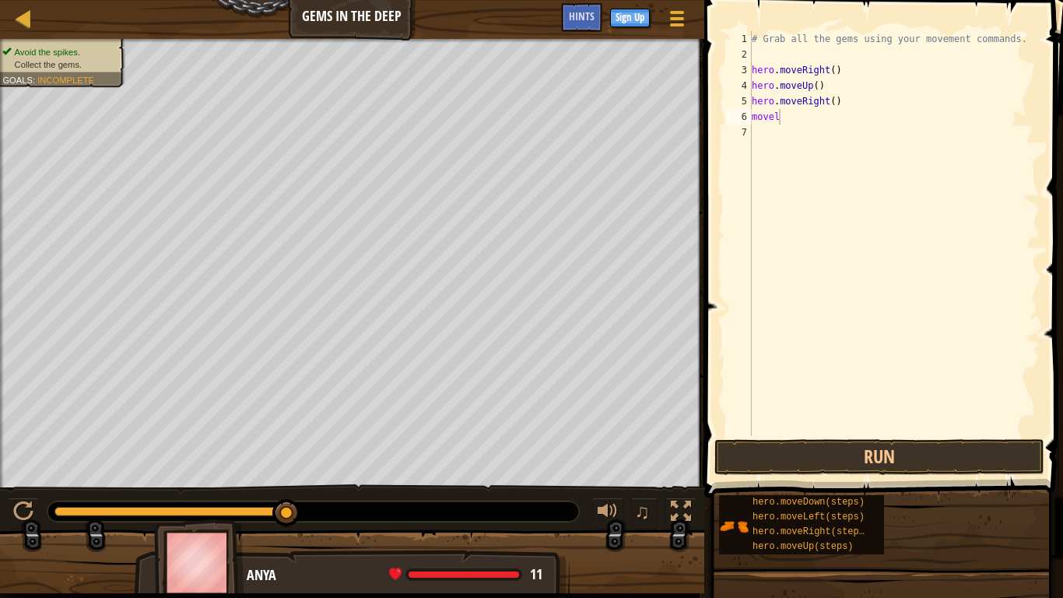
click at [785, 125] on div "# Grab all the gems using your movement commands. hero . moveRight ( ) hero . m…" at bounding box center [894, 249] width 291 height 436
click at [789, 116] on div "# Grab all the gems using your movement commands. hero . moveRight ( ) hero . m…" at bounding box center [894, 249] width 291 height 436
type textarea "movele"
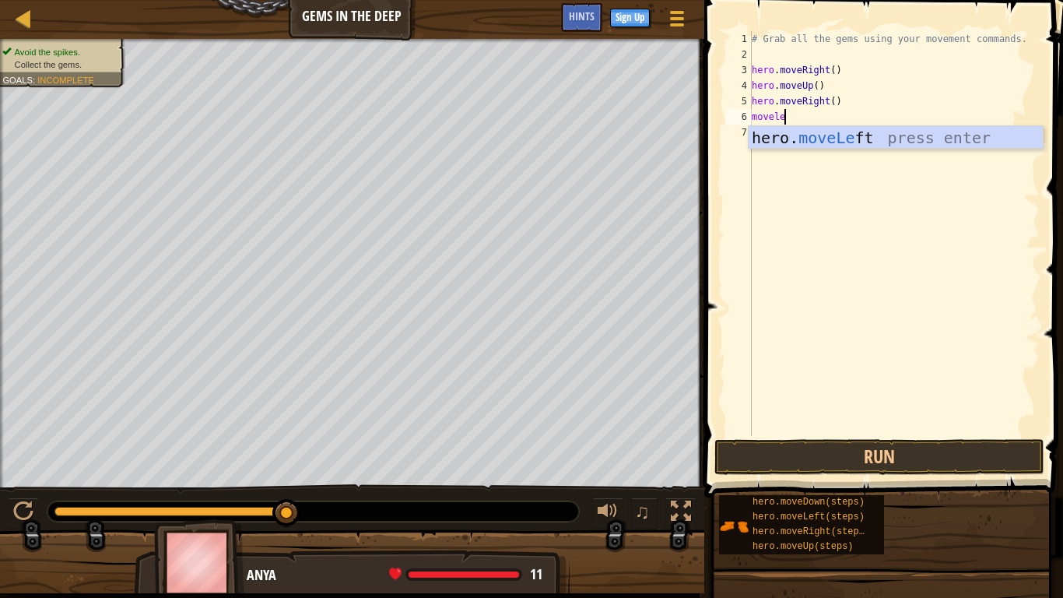
scroll to position [7, 4]
click at [850, 135] on div "hero. moveLe ft press enter" at bounding box center [896, 161] width 294 height 70
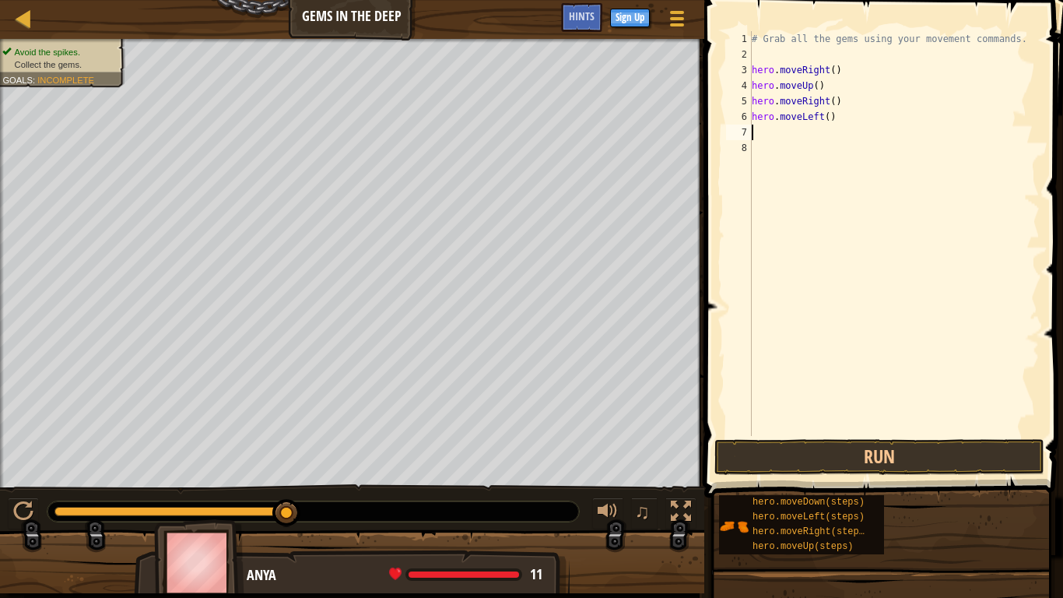
scroll to position [7, 0]
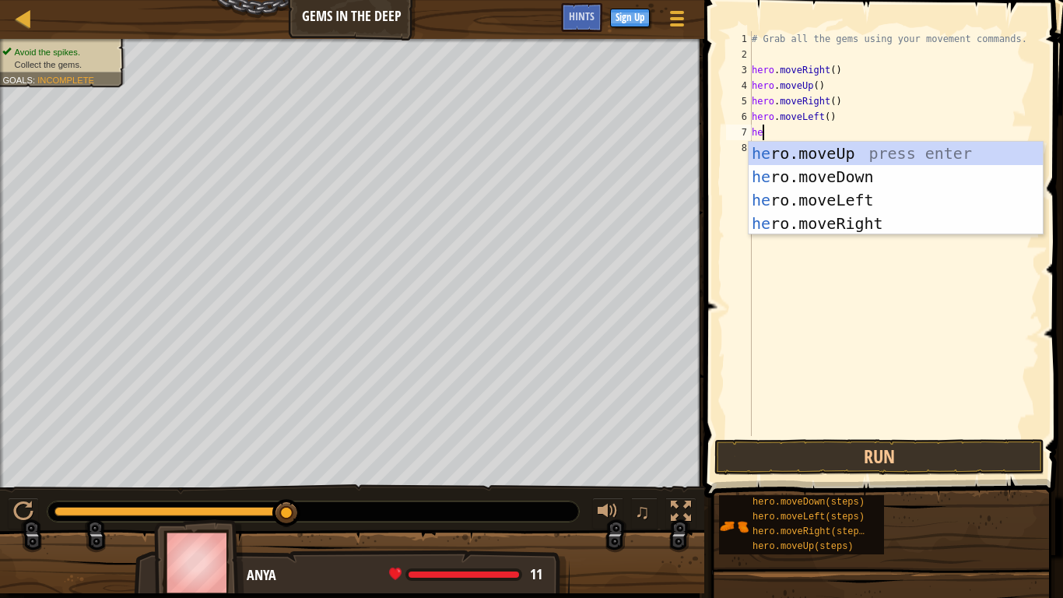
type textarea "her"
click at [805, 175] on div "her o.moveUp press enter her o.moveDown press enter her o.moveLeft press enter …" at bounding box center [896, 212] width 294 height 140
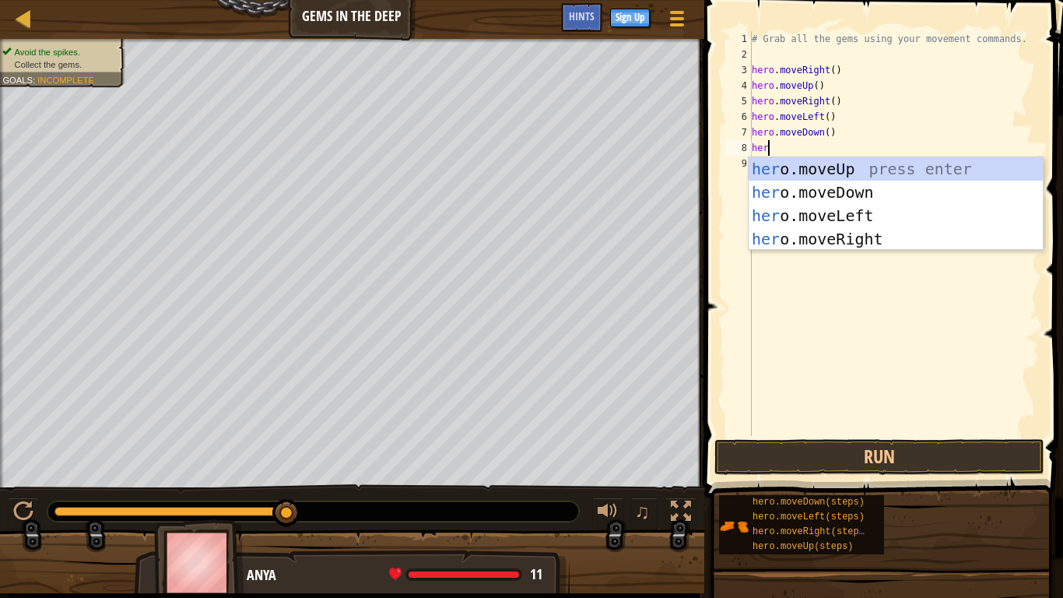
type textarea "hero"
click at [835, 192] on div "hero .moveUp press enter hero .moveDown press enter hero .moveLeft press enter …" at bounding box center [896, 227] width 294 height 140
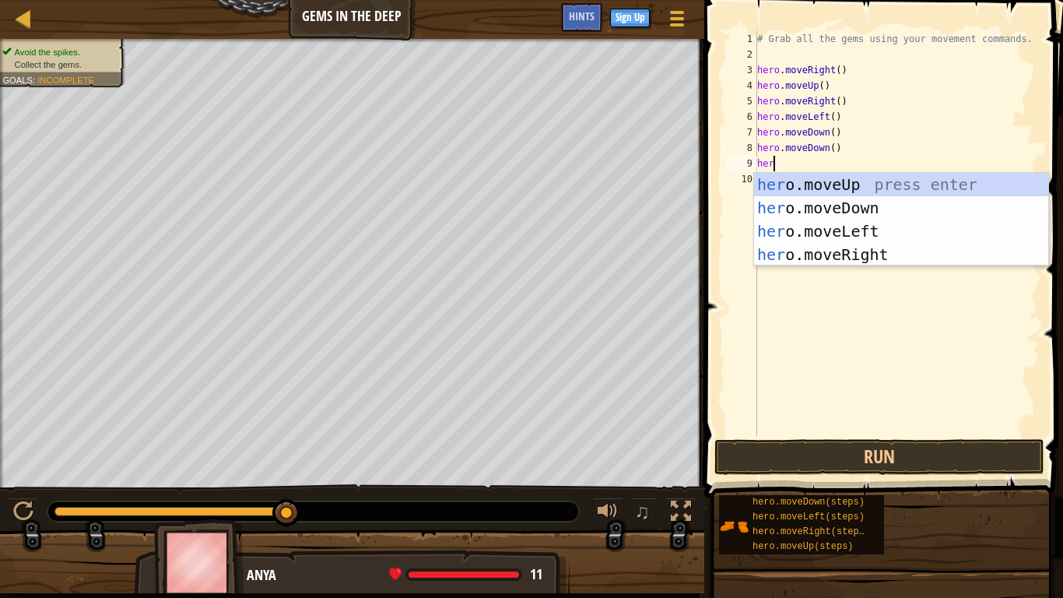
type textarea "hero"
click at [827, 202] on div "hero .moveUp press enter hero .moveDown press enter hero .moveLeft press enter …" at bounding box center [901, 243] width 294 height 140
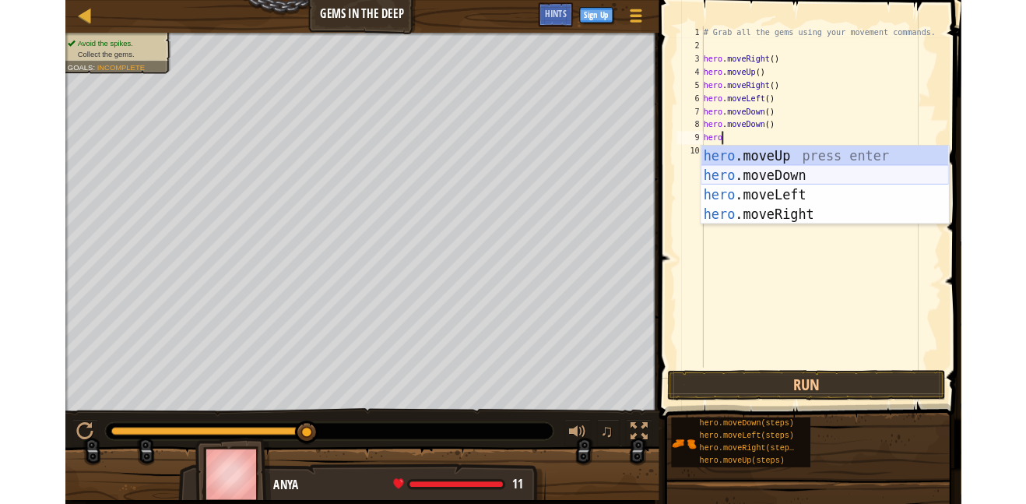
scroll to position [7, 0]
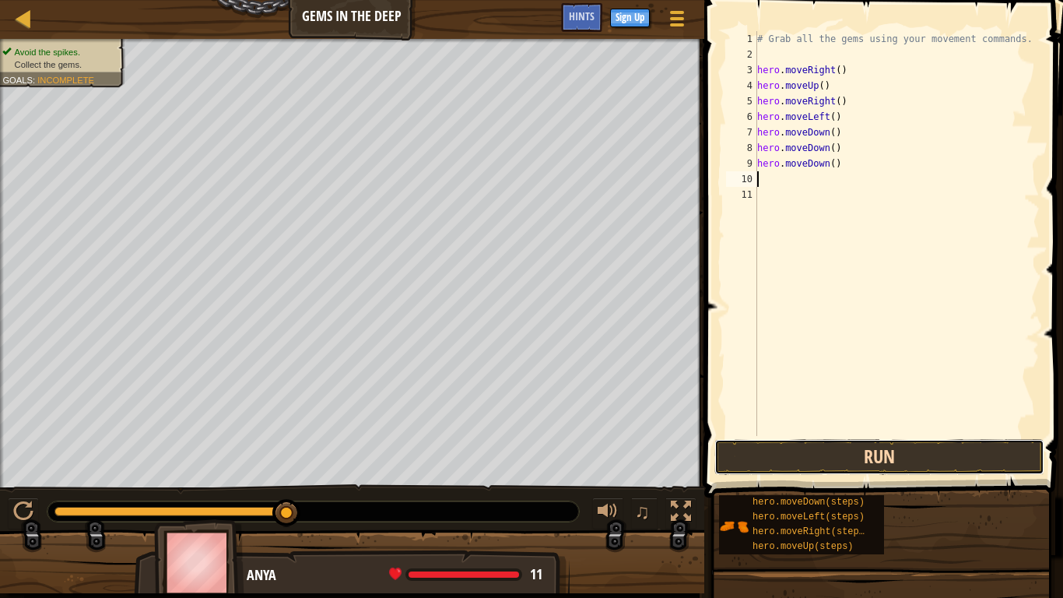
click at [778, 452] on button "Run" at bounding box center [880, 457] width 330 height 36
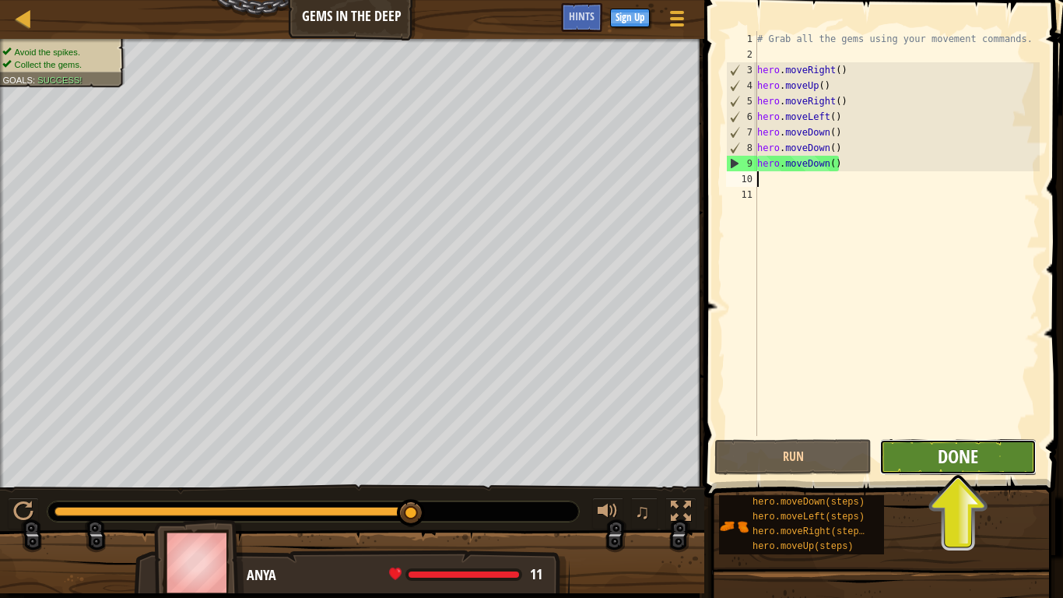
click at [964, 458] on span "Done" at bounding box center [958, 456] width 40 height 25
